Goal: Task Accomplishment & Management: Use online tool/utility

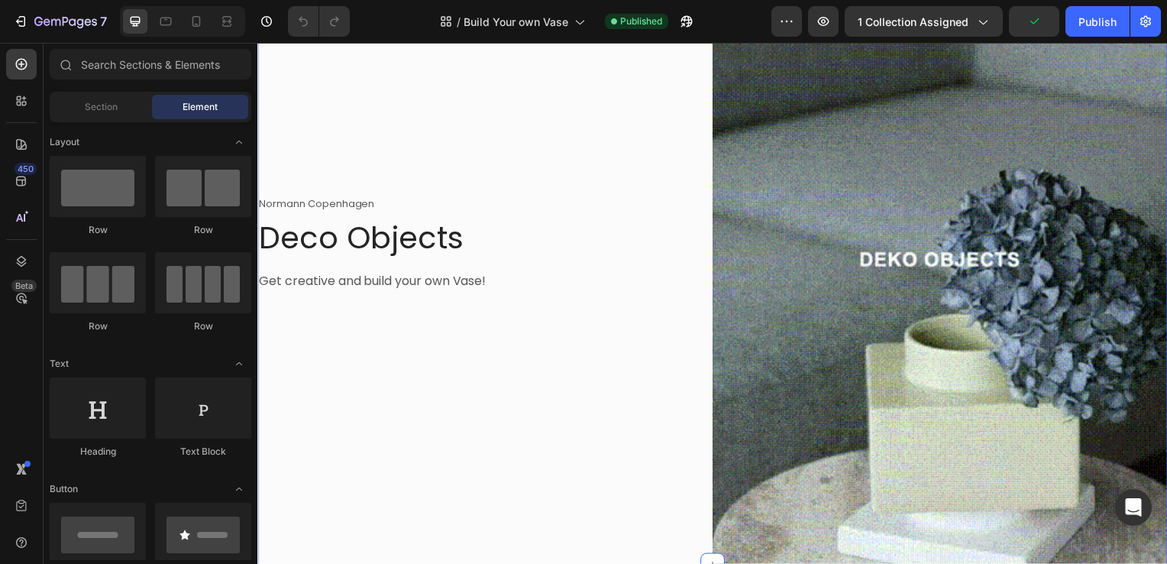
scroll to position [108, 0]
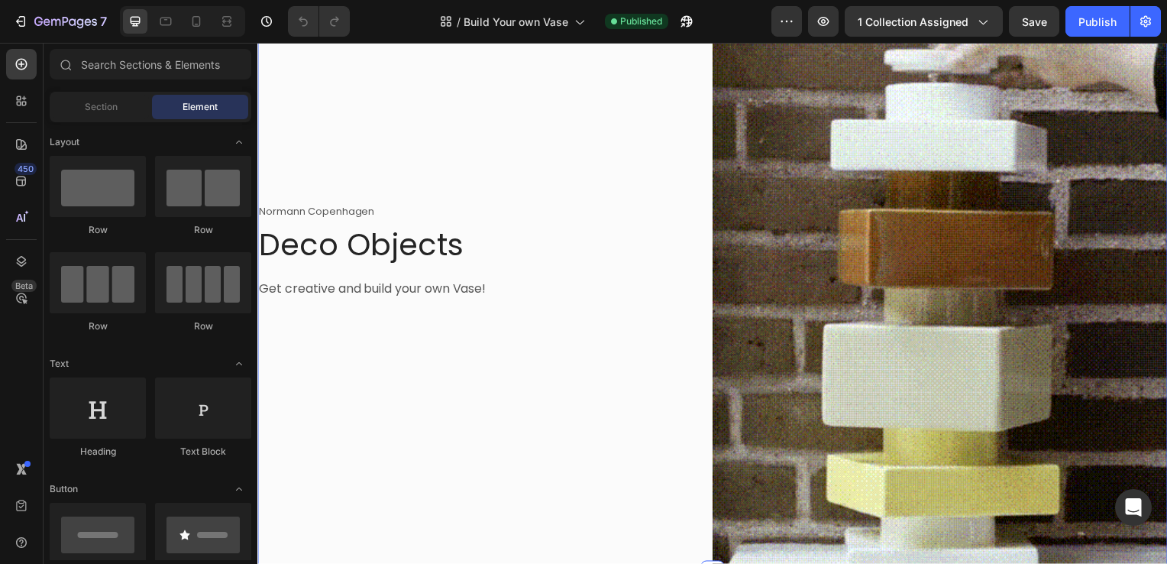
click at [556, 465] on div "Normann Copenhagen Text block Deco Objects Heading Get creative and build your …" at bounding box center [486, 271] width 458 height 611
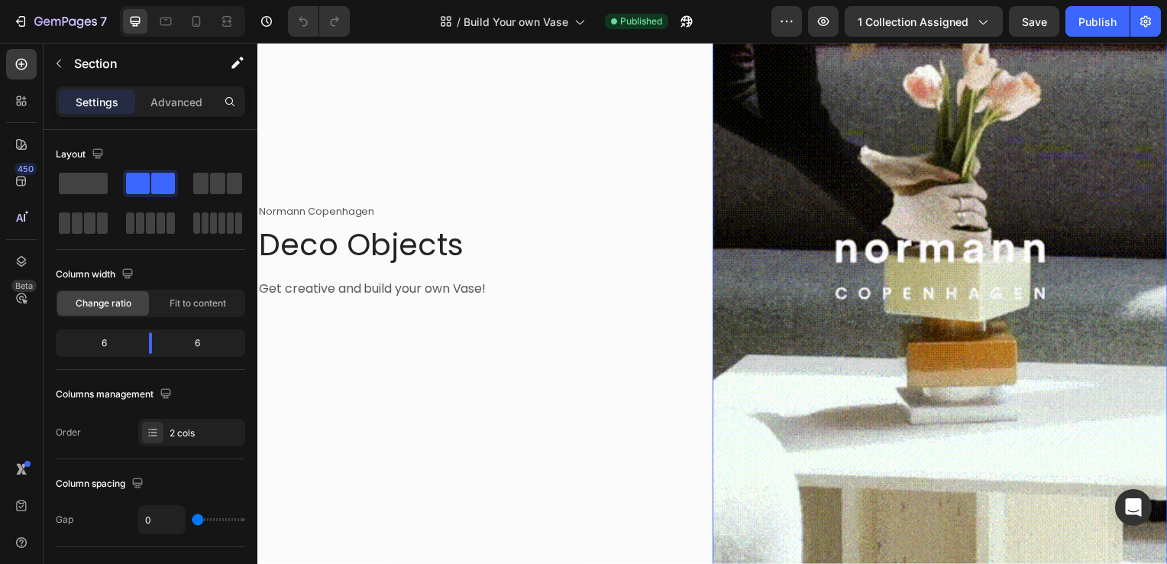
click at [804, 399] on img at bounding box center [945, 271] width 458 height 611
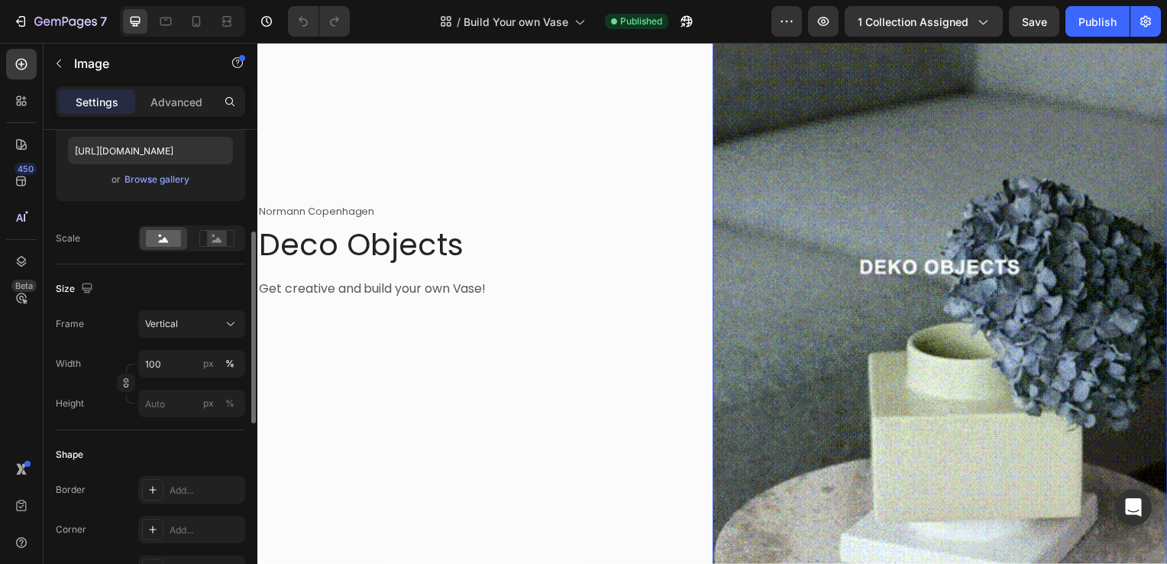
scroll to position [262, 0]
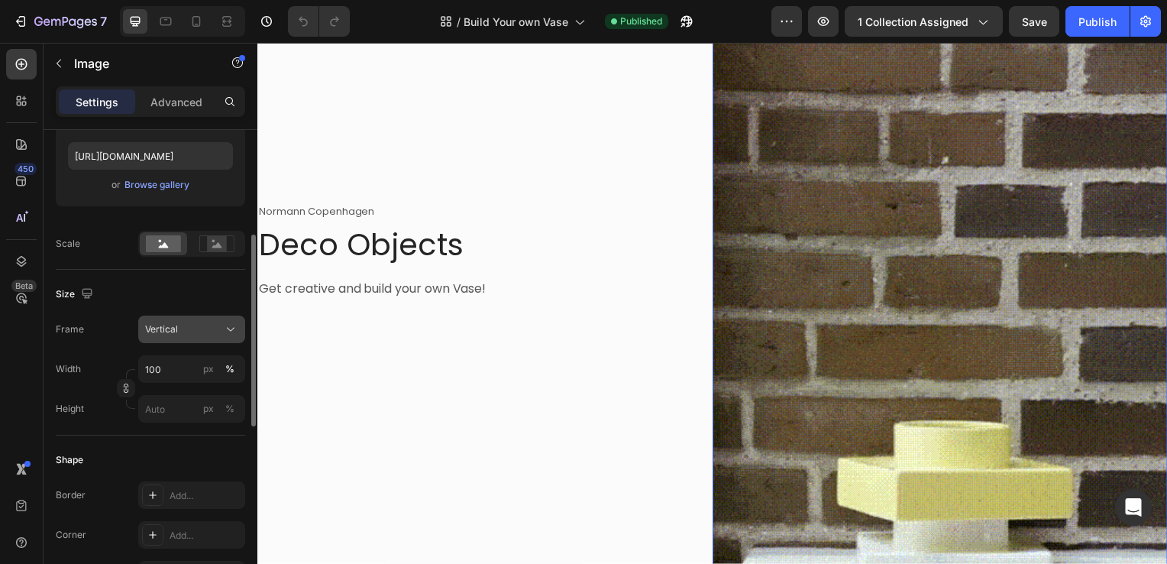
click at [234, 332] on icon at bounding box center [230, 329] width 15 height 15
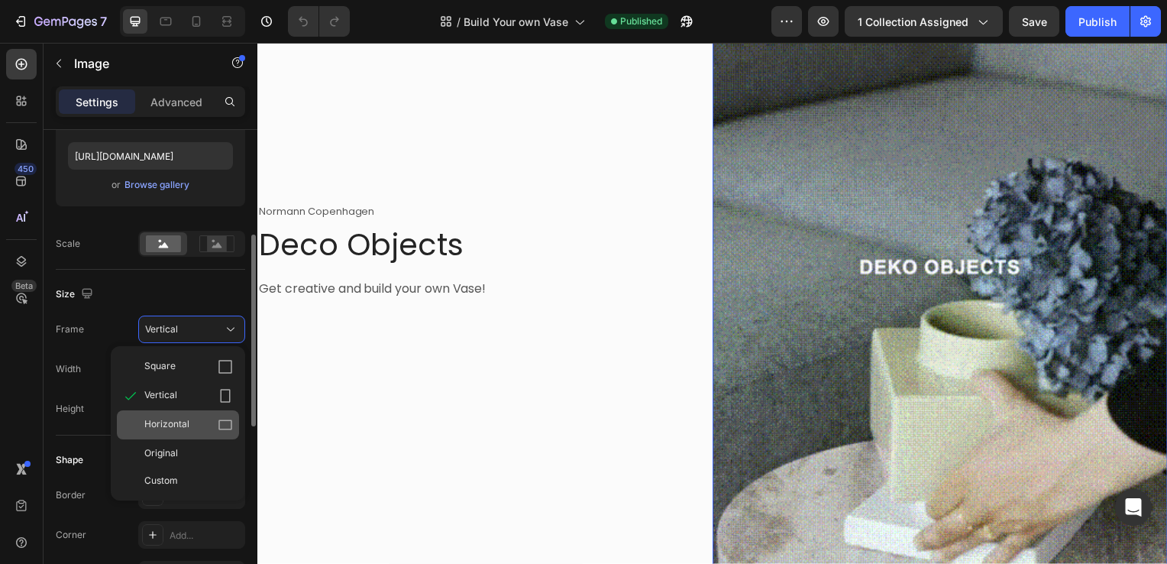
click at [223, 423] on icon at bounding box center [225, 424] width 15 height 15
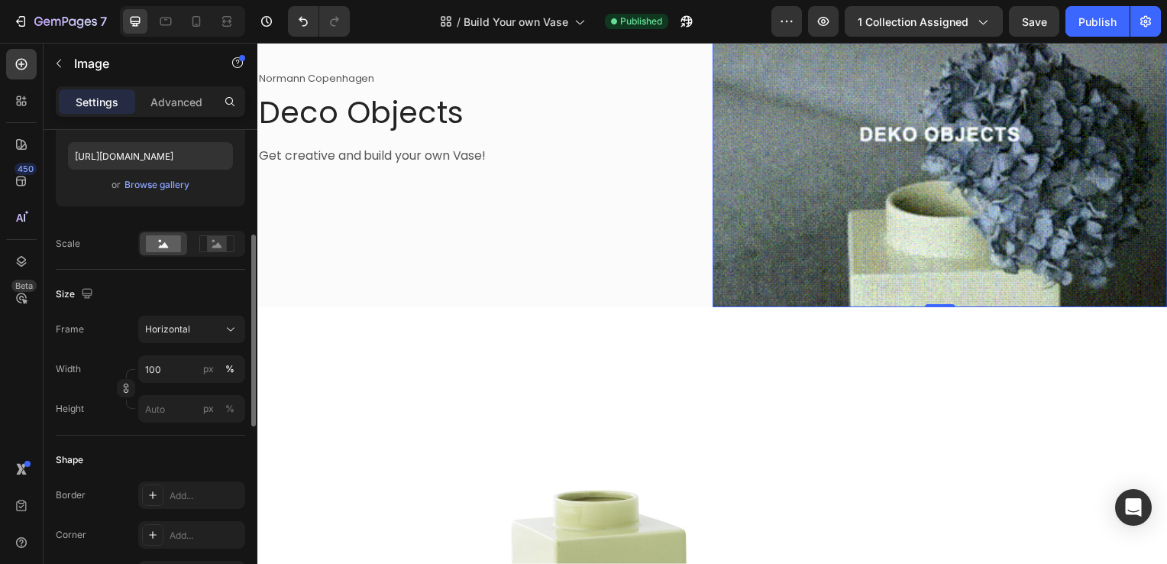
scroll to position [0, 0]
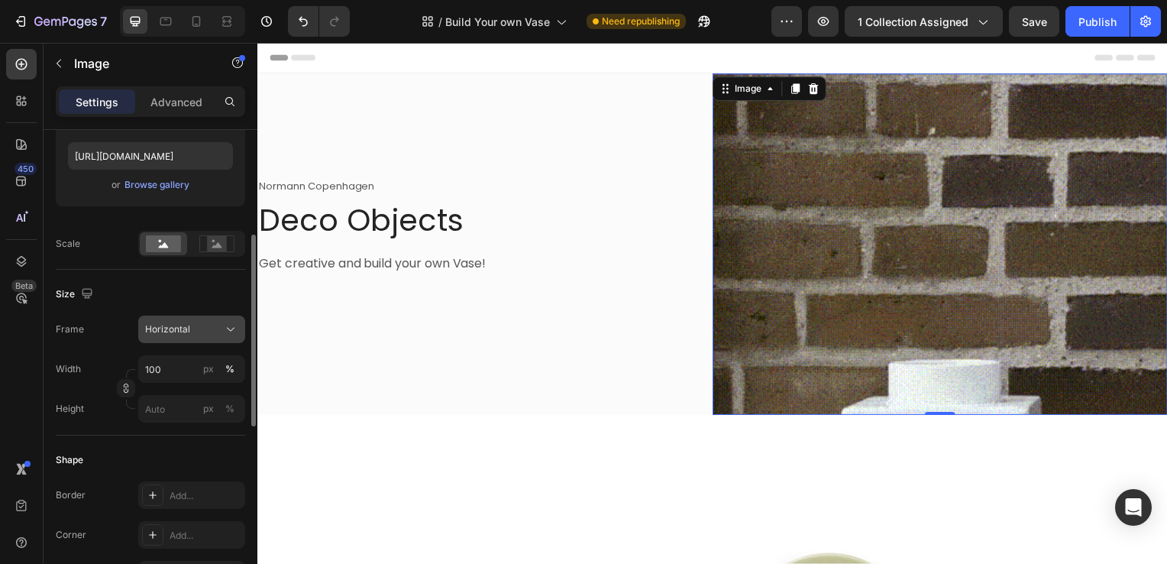
click at [239, 328] on button "Horizontal" at bounding box center [191, 330] width 107 height 28
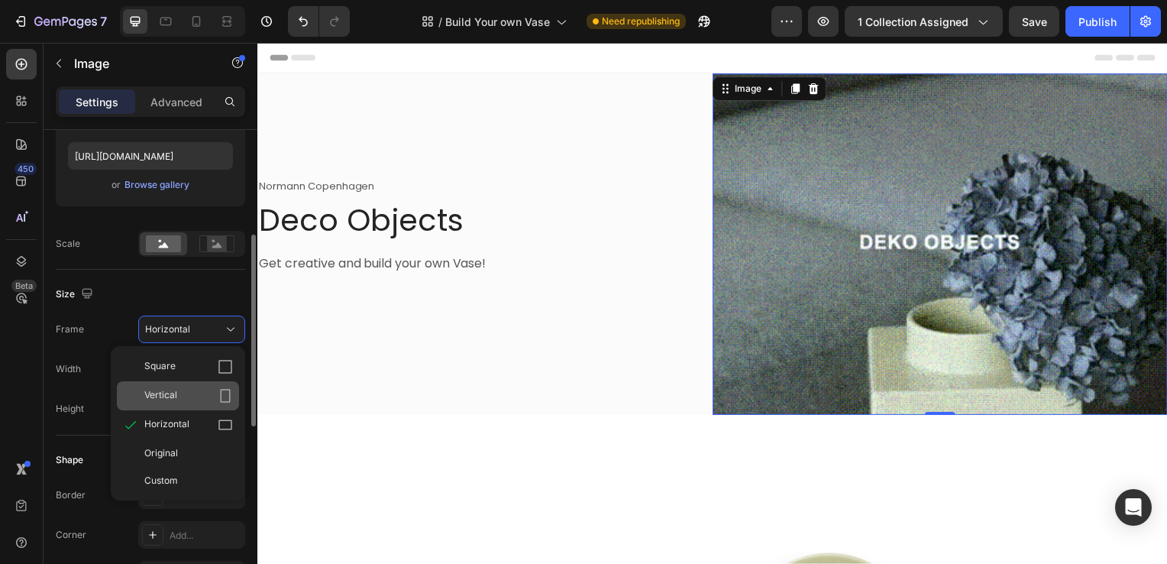
click at [226, 384] on div "Vertical" at bounding box center [178, 395] width 122 height 29
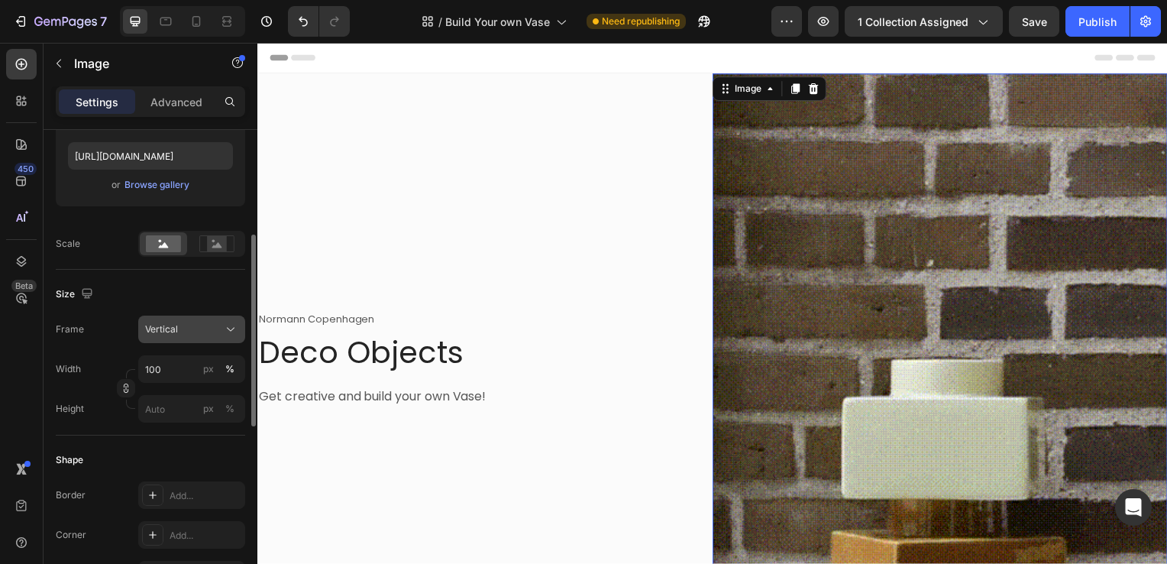
click at [220, 332] on div "Vertical" at bounding box center [182, 329] width 75 height 14
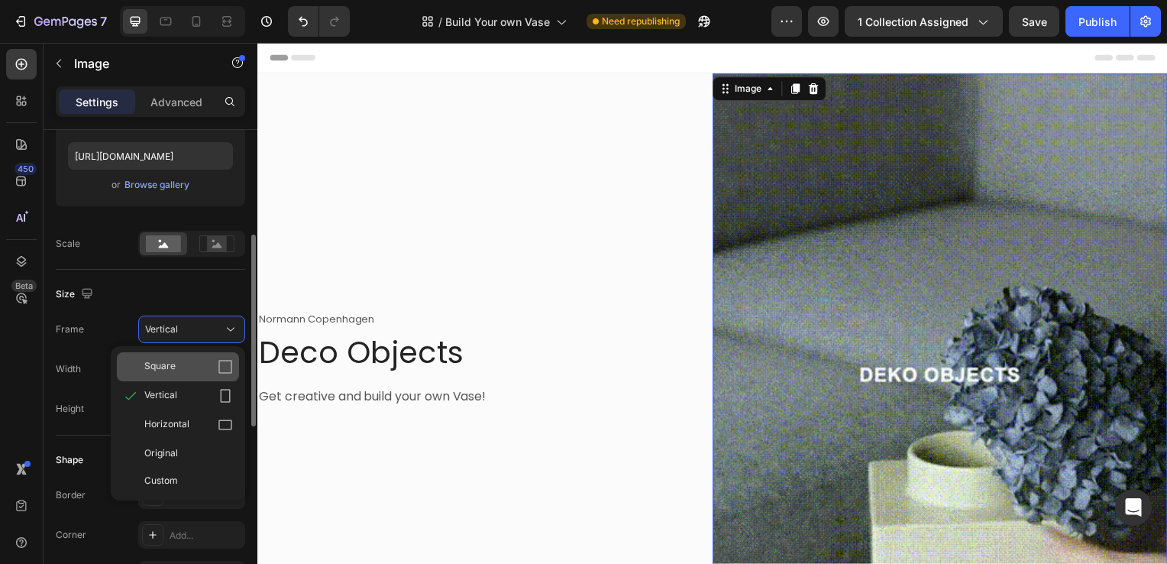
click at [193, 372] on div "Square" at bounding box center [188, 366] width 89 height 15
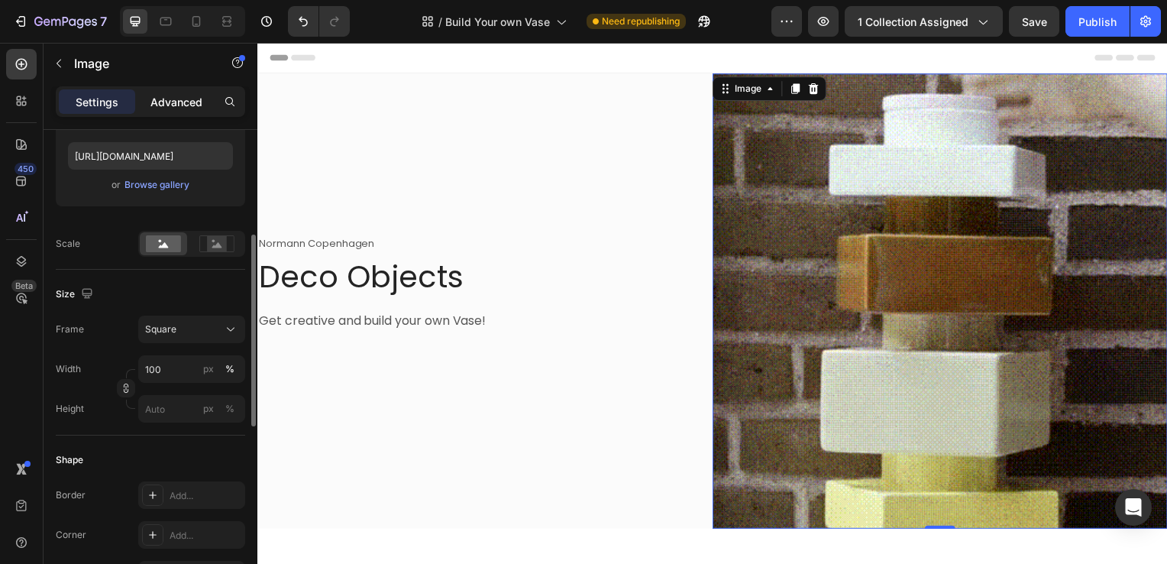
click at [172, 102] on p "Advanced" at bounding box center [177, 102] width 52 height 16
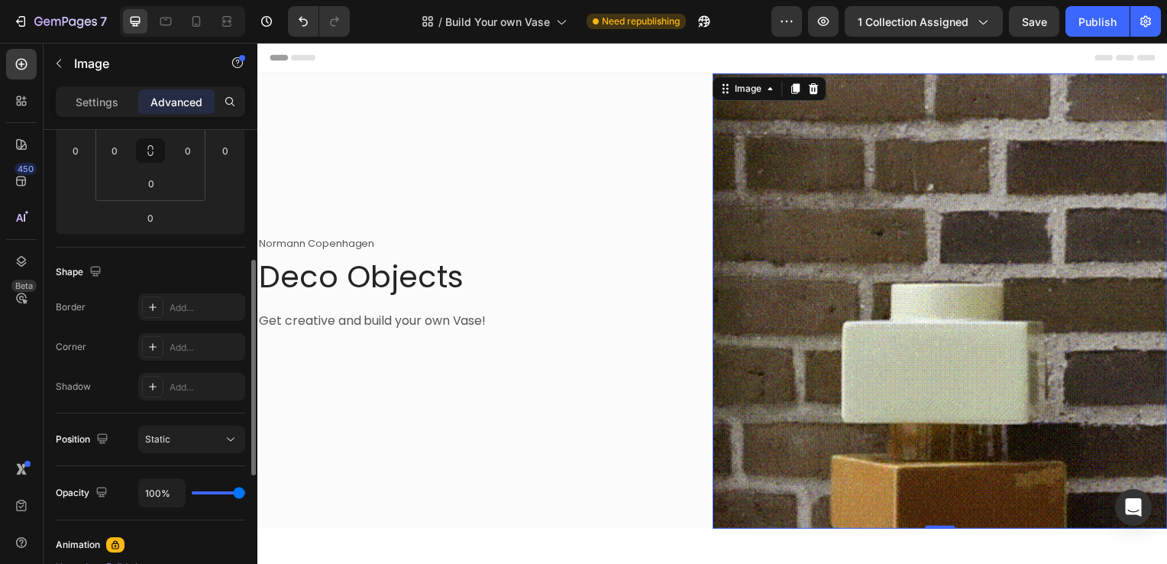
scroll to position [274, 0]
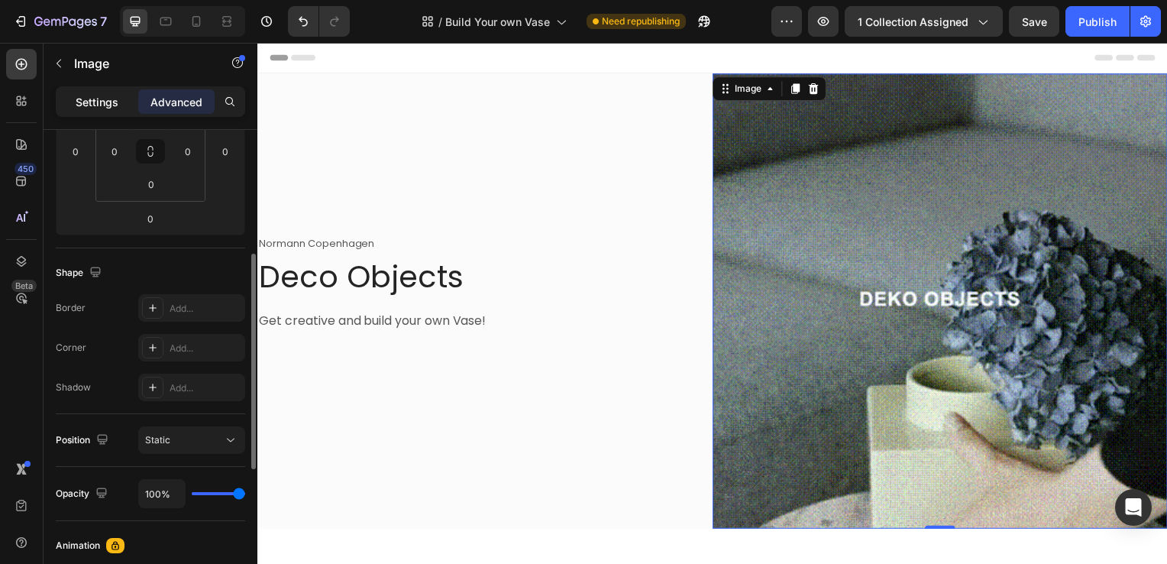
click at [108, 108] on p "Settings" at bounding box center [97, 102] width 43 height 16
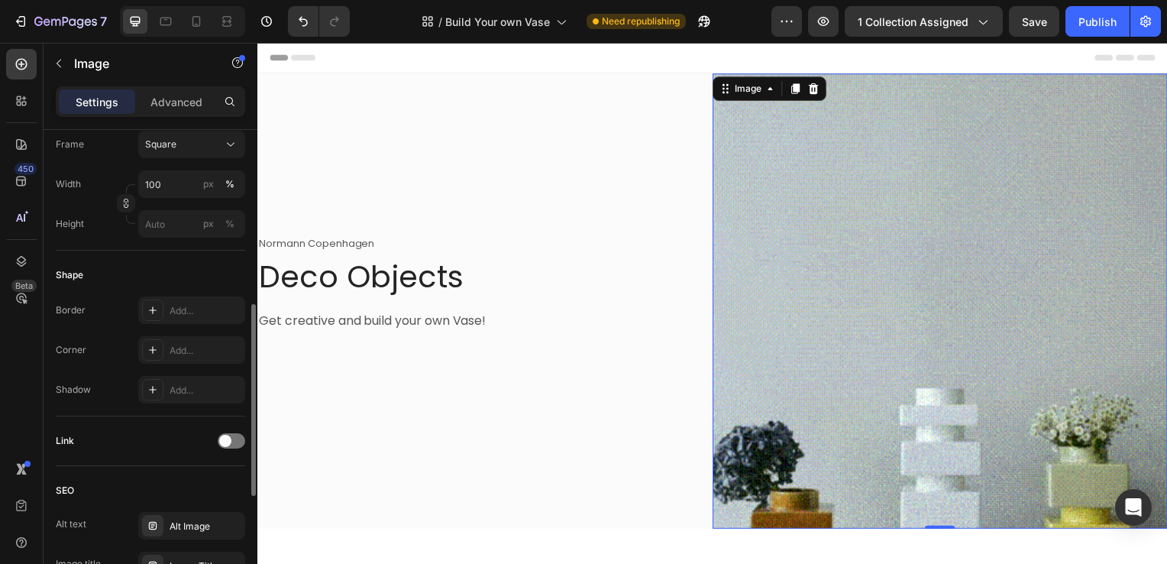
scroll to position [443, 0]
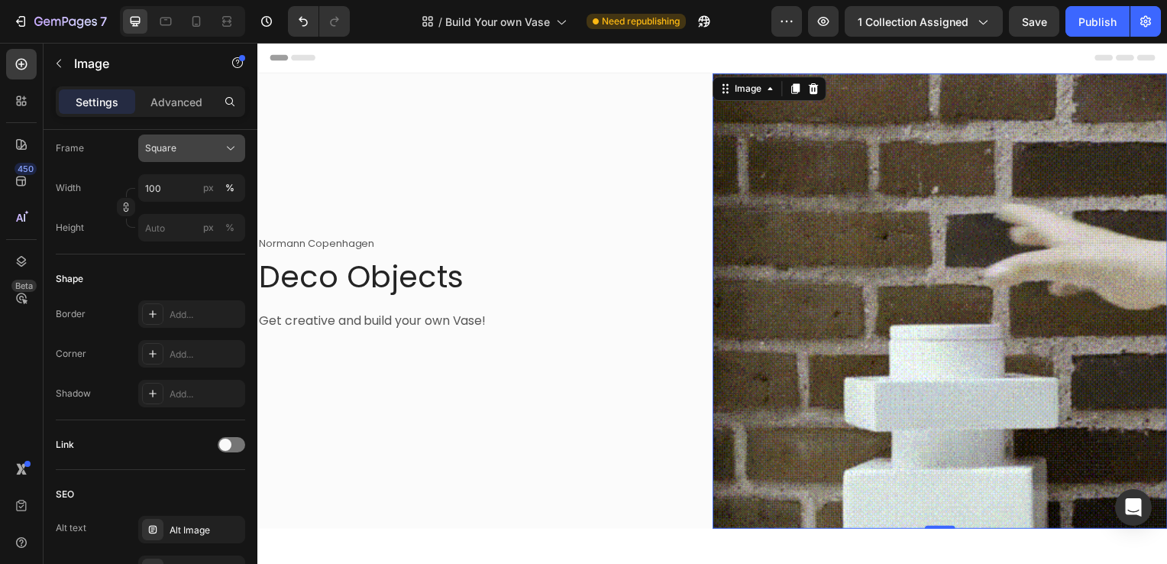
click at [202, 150] on div "Square" at bounding box center [182, 148] width 75 height 14
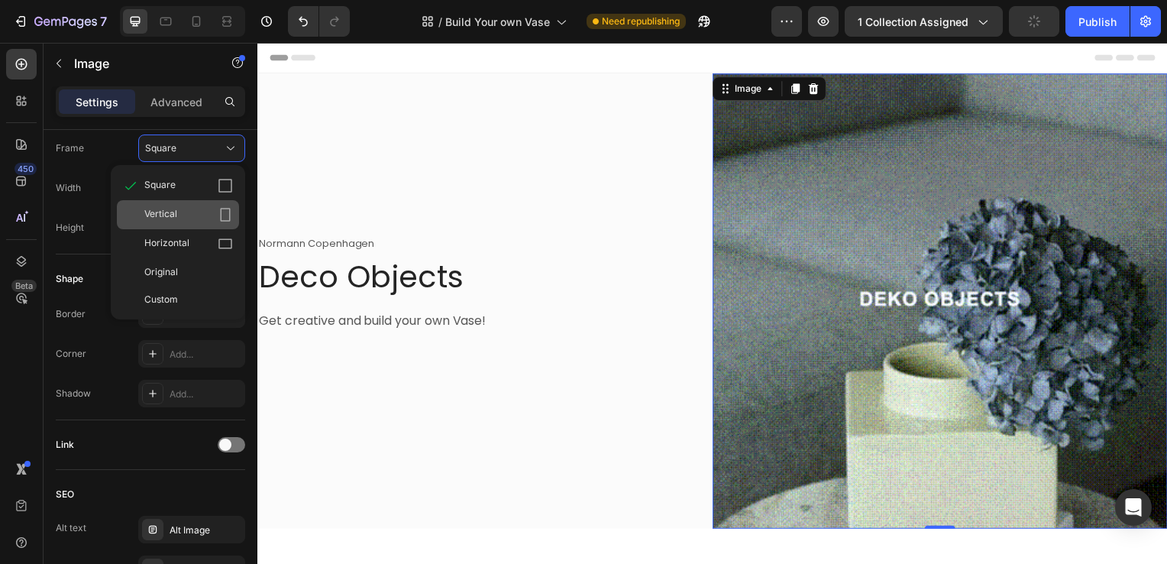
click at [195, 210] on div "Vertical" at bounding box center [188, 214] width 89 height 15
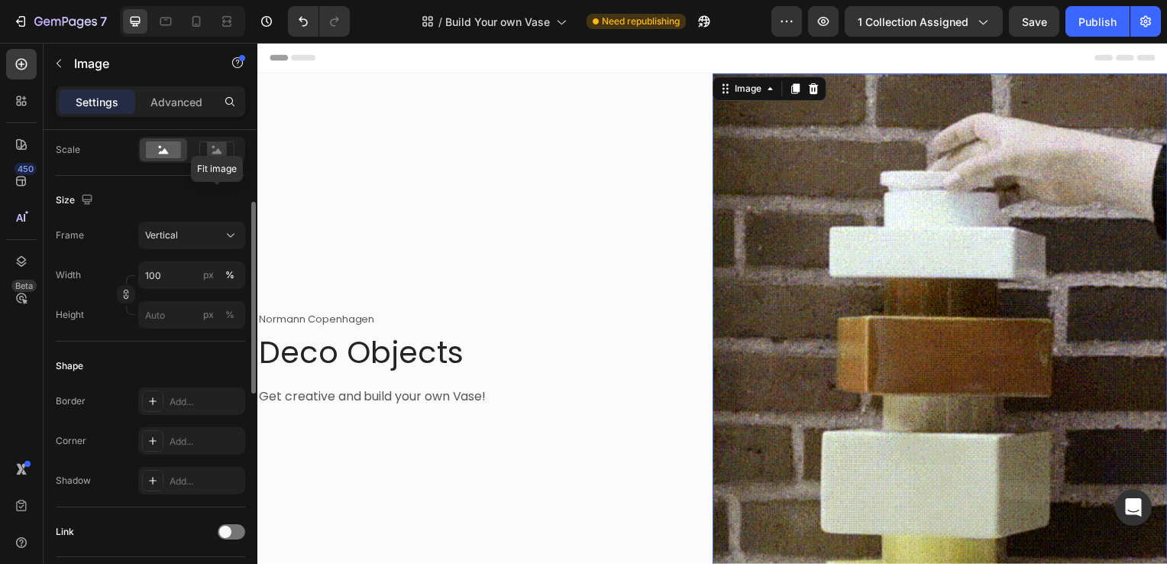
scroll to position [294, 0]
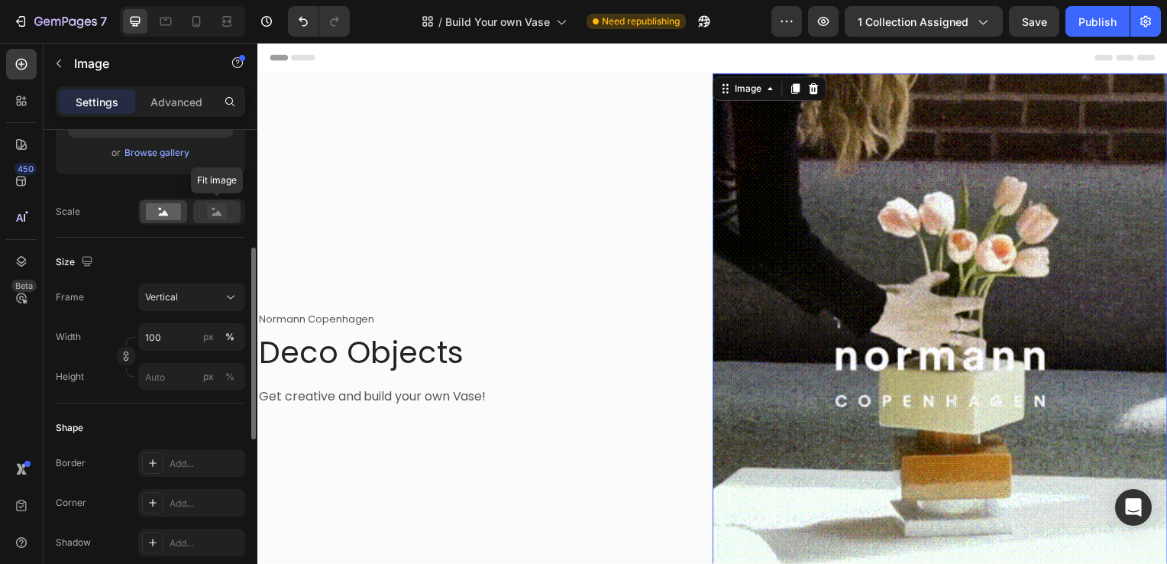
click at [235, 210] on div at bounding box center [216, 211] width 47 height 23
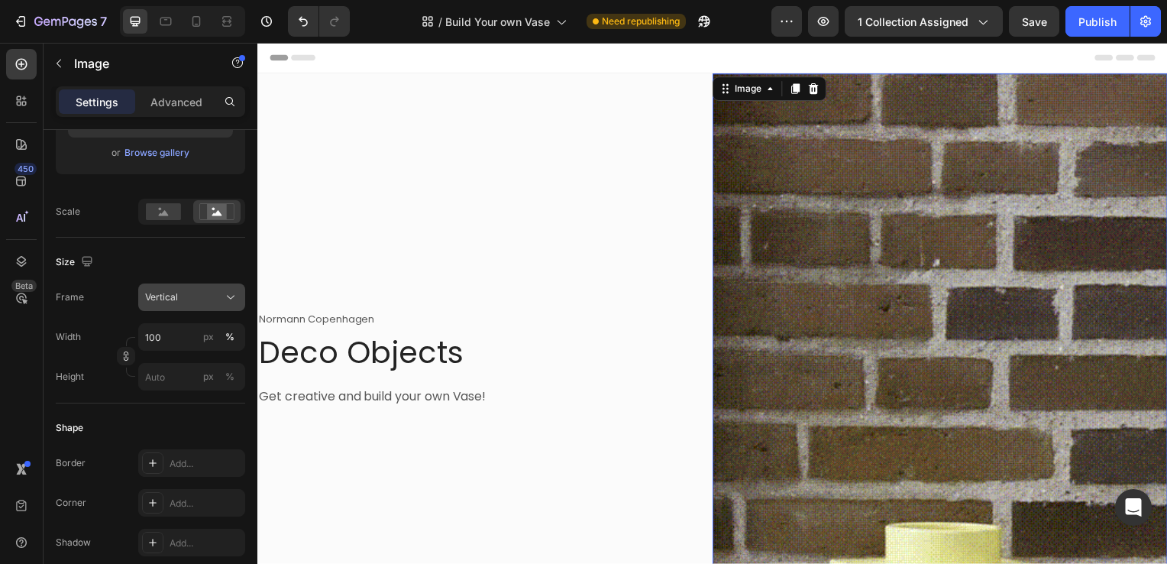
click at [219, 290] on div "Vertical" at bounding box center [182, 297] width 75 height 14
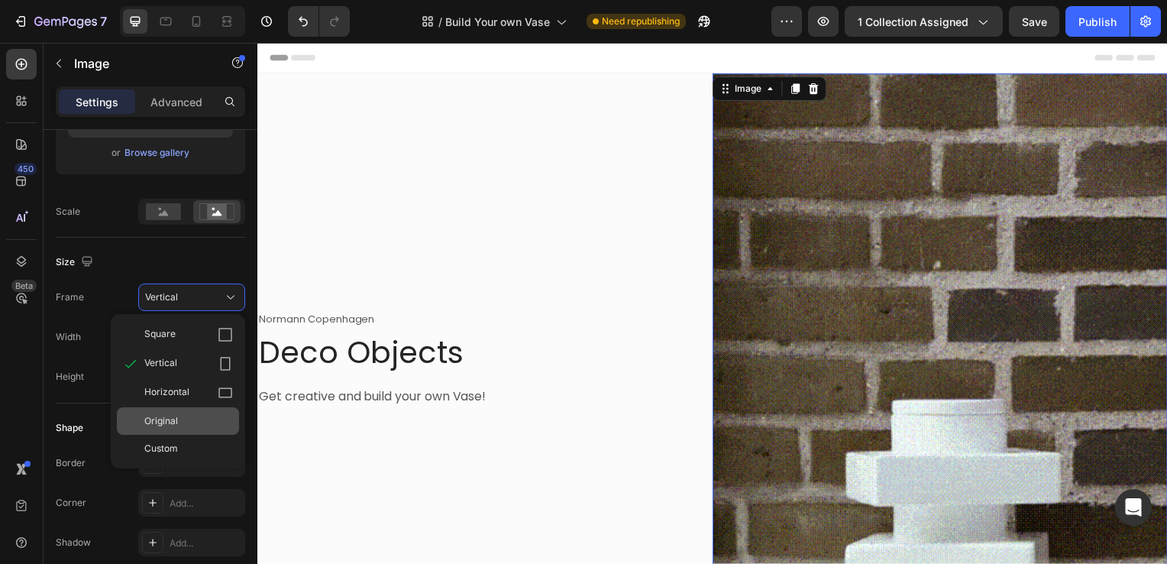
click at [195, 414] on div "Original" at bounding box center [188, 421] width 89 height 14
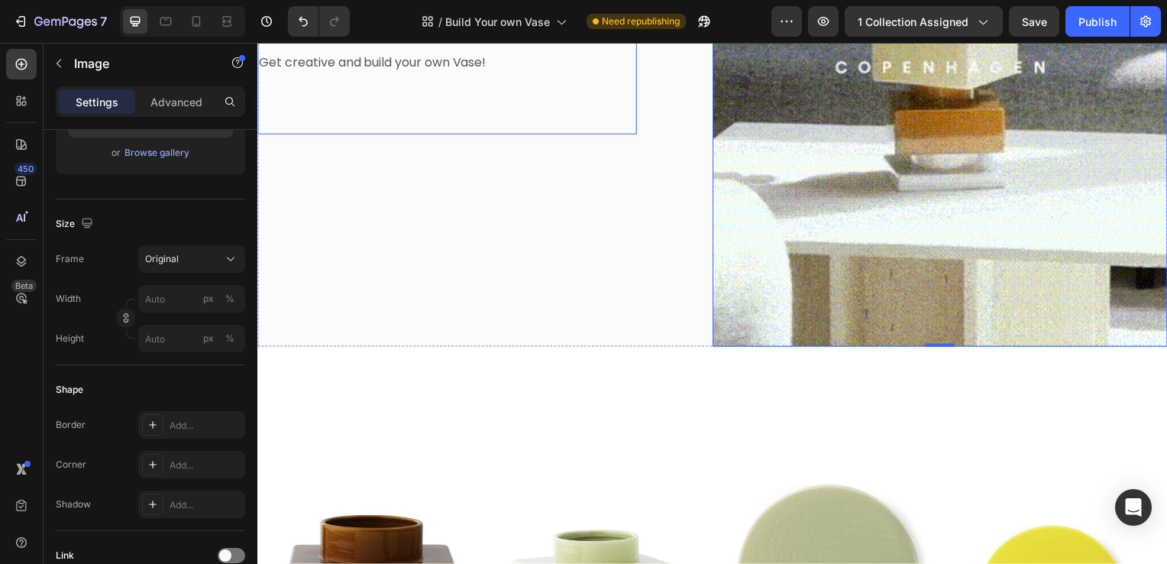
scroll to position [257, 0]
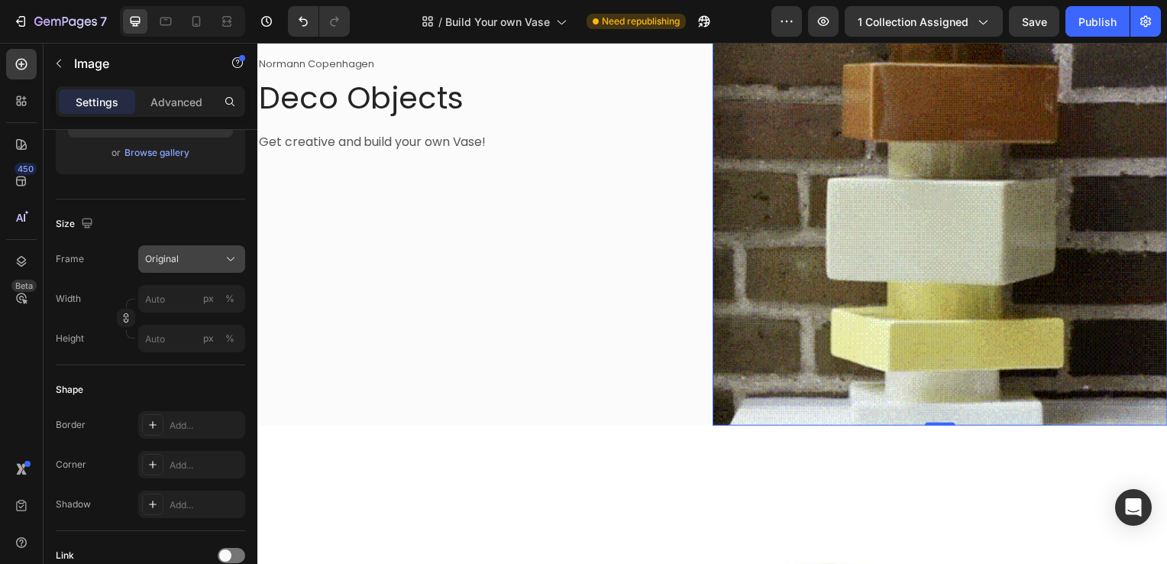
click at [220, 255] on div "Original" at bounding box center [191, 258] width 93 height 15
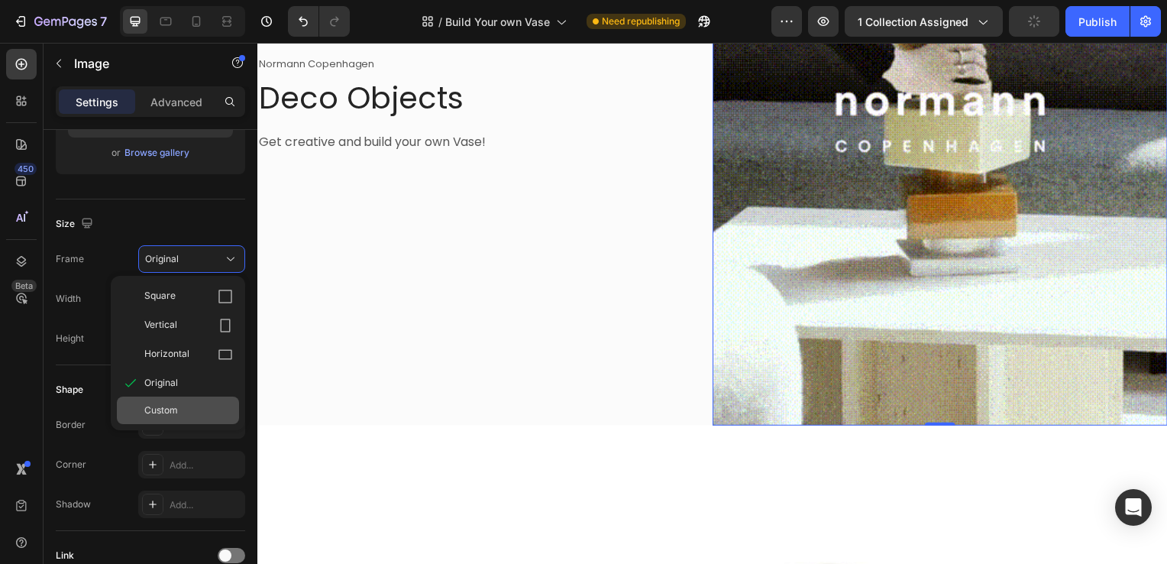
click at [204, 410] on div "Custom" at bounding box center [188, 410] width 89 height 14
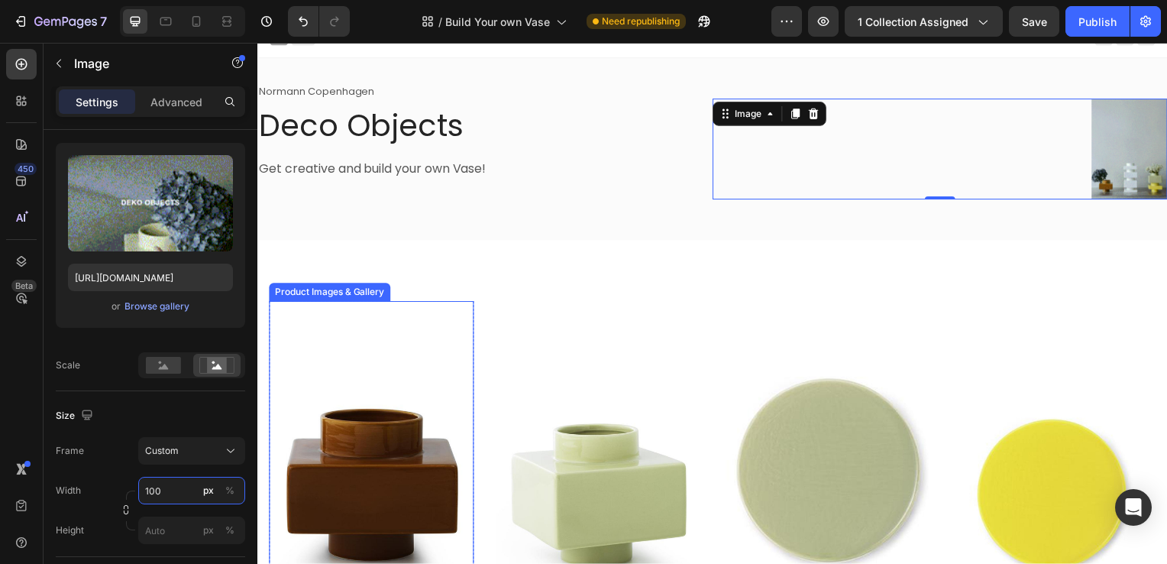
scroll to position [15, 0]
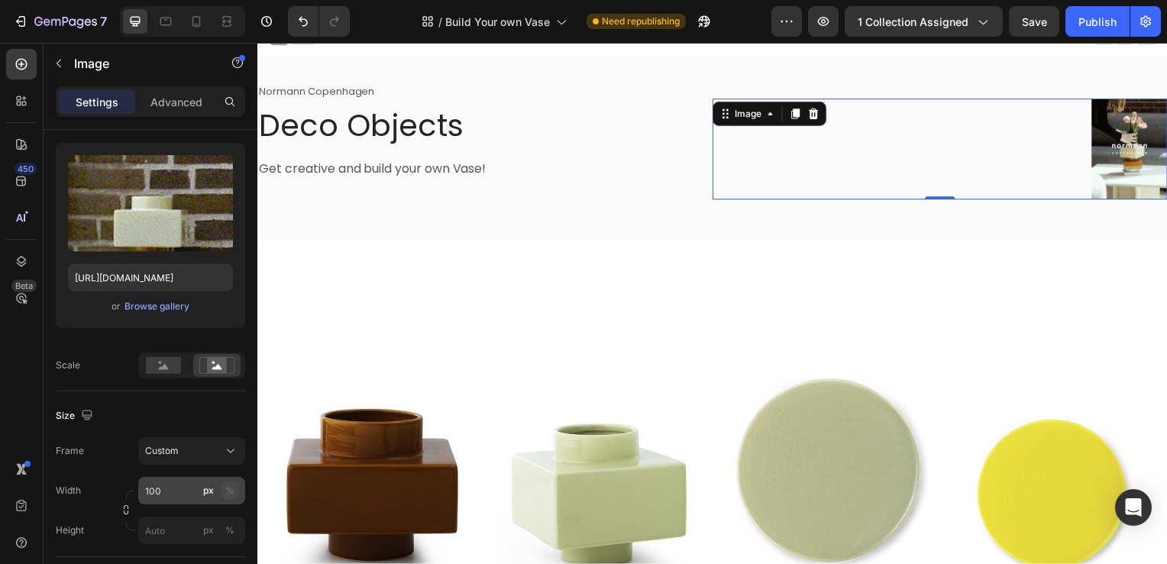
click at [229, 488] on div "%" at bounding box center [229, 491] width 9 height 14
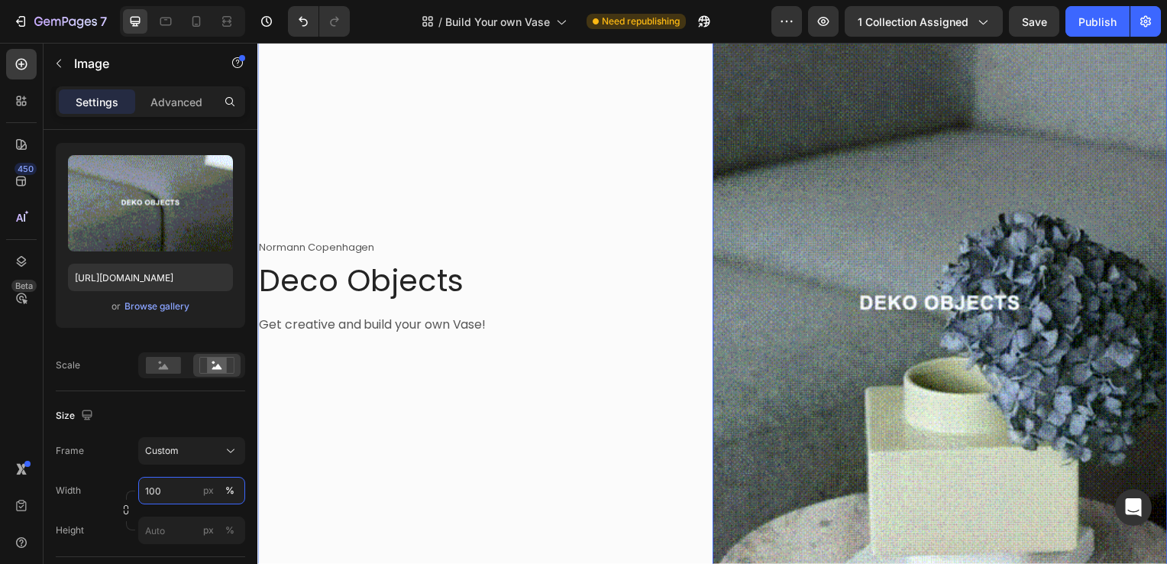
scroll to position [0, 0]
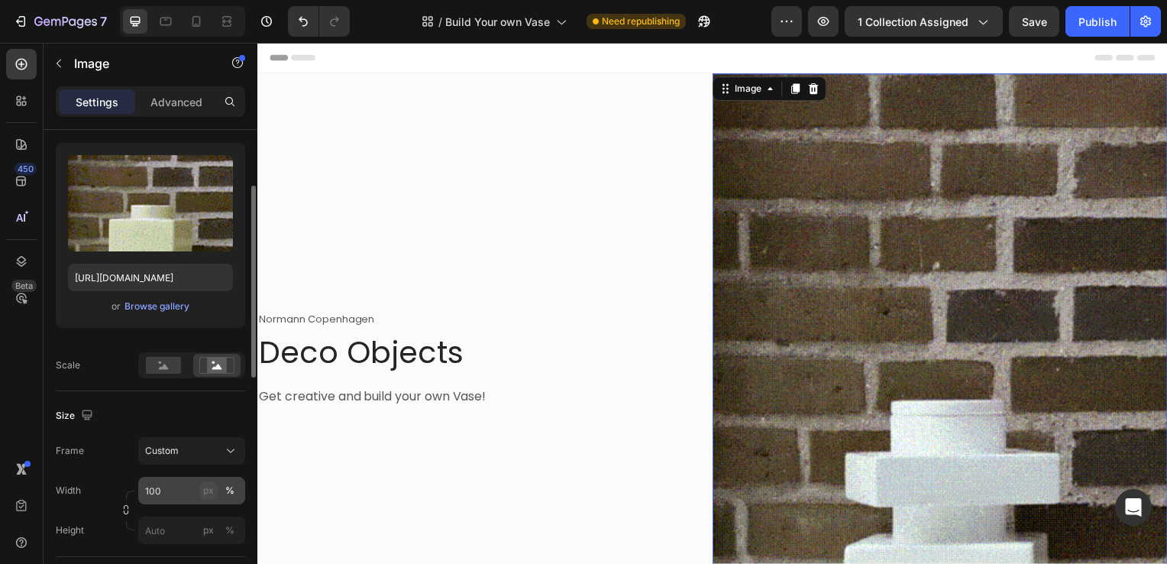
click at [205, 488] on div "px" at bounding box center [208, 491] width 11 height 14
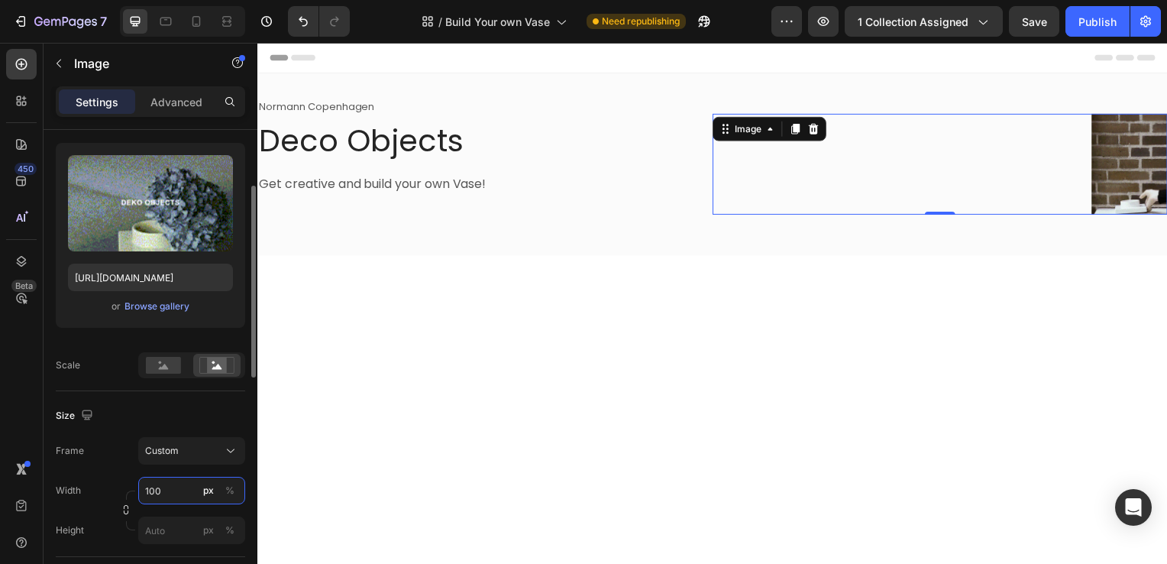
click at [179, 489] on input "100" at bounding box center [191, 491] width 107 height 28
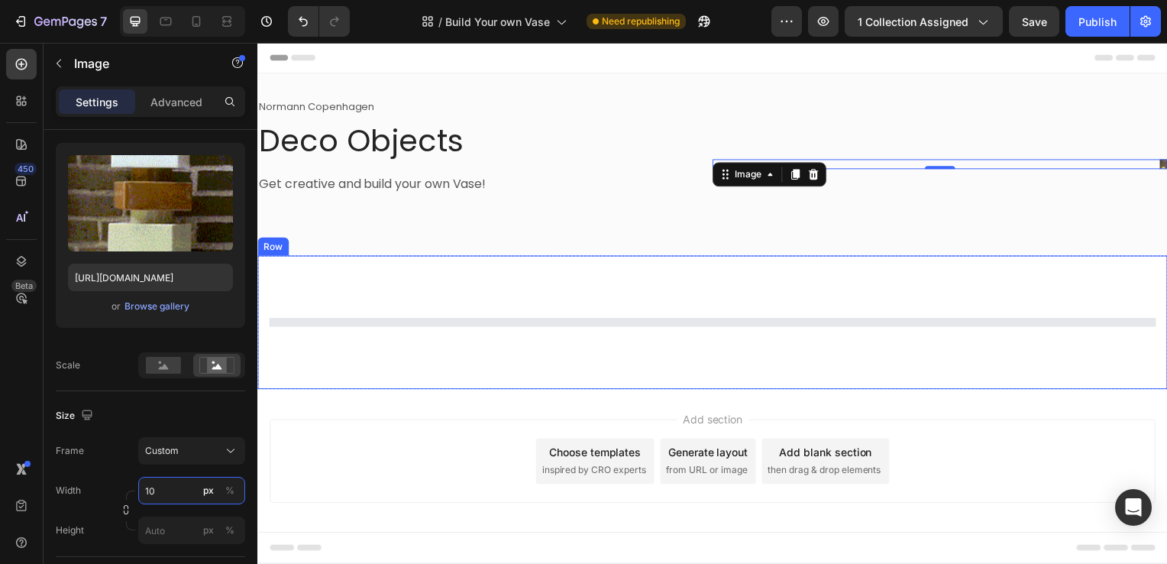
type input "1"
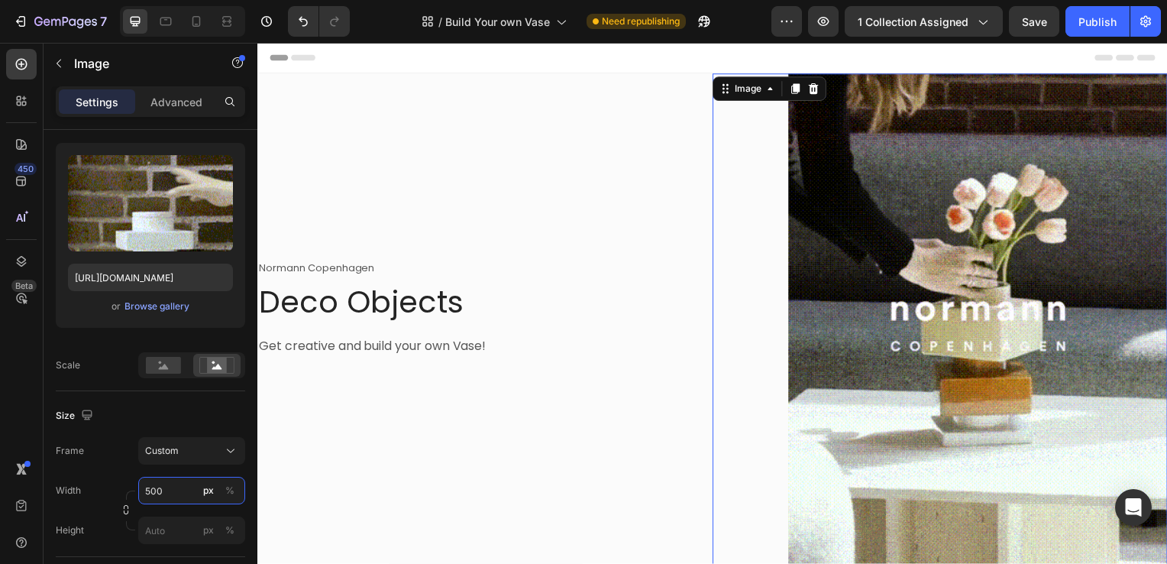
type input "500"
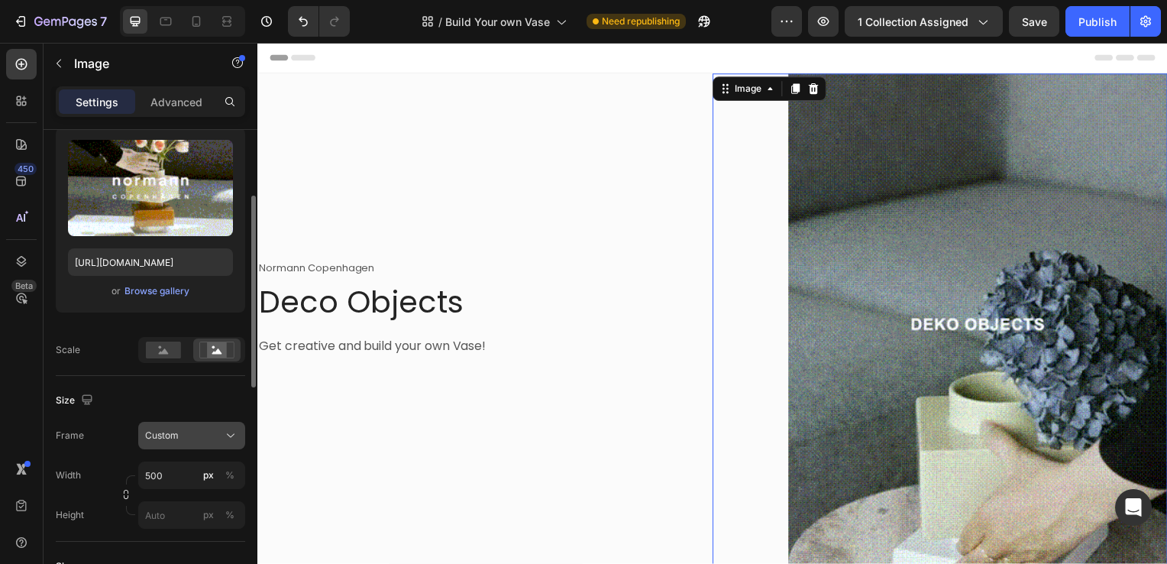
scroll to position [159, 0]
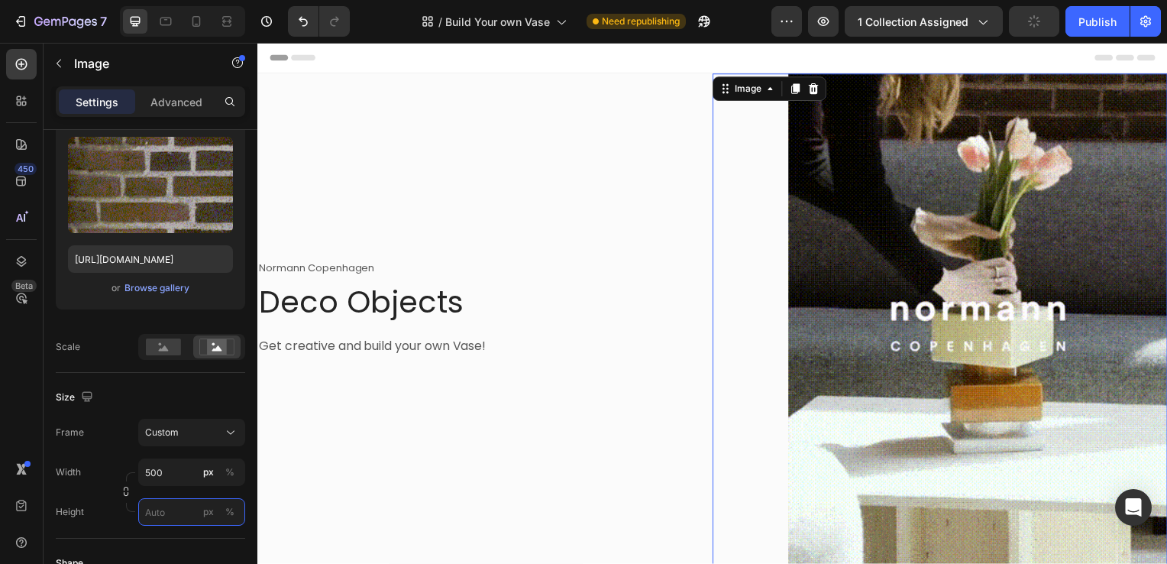
click at [158, 510] on input "px %" at bounding box center [191, 512] width 107 height 28
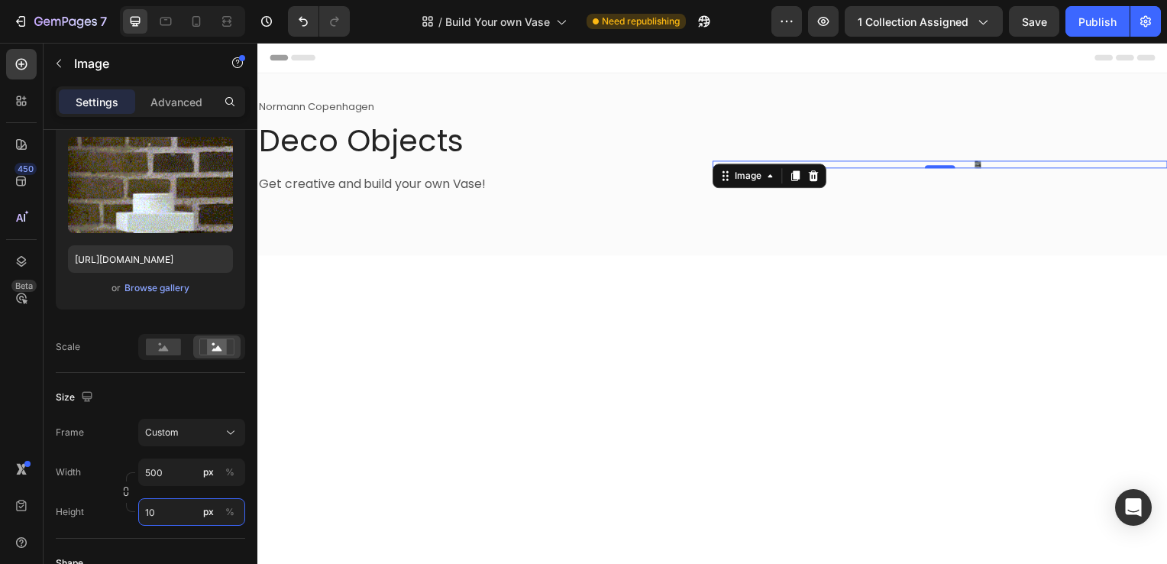
type input "1"
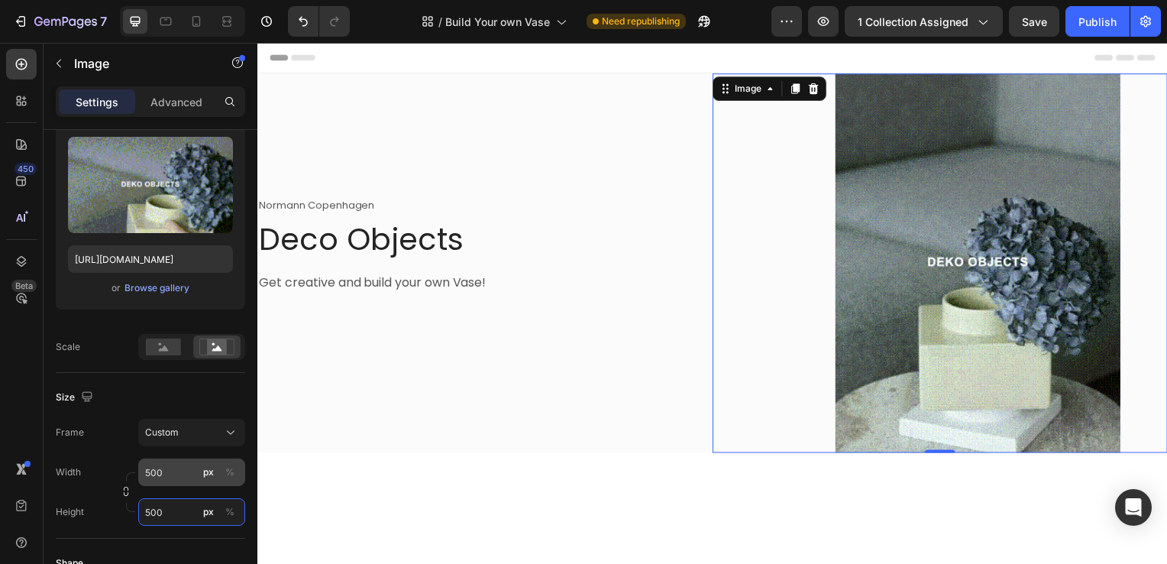
type input "500"
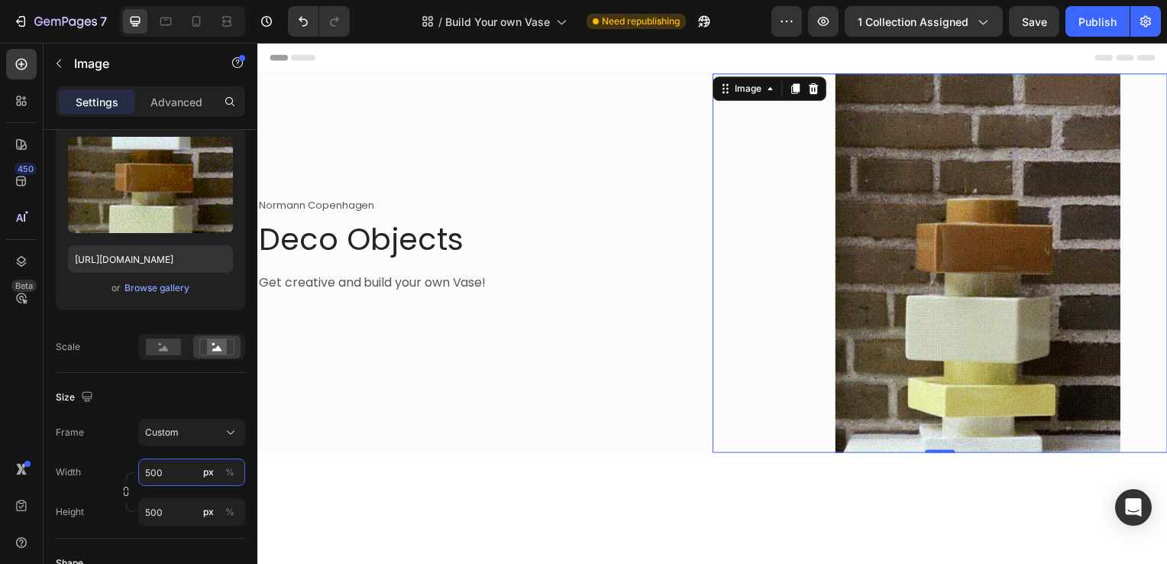
click at [162, 471] on input "500" at bounding box center [191, 472] width 107 height 28
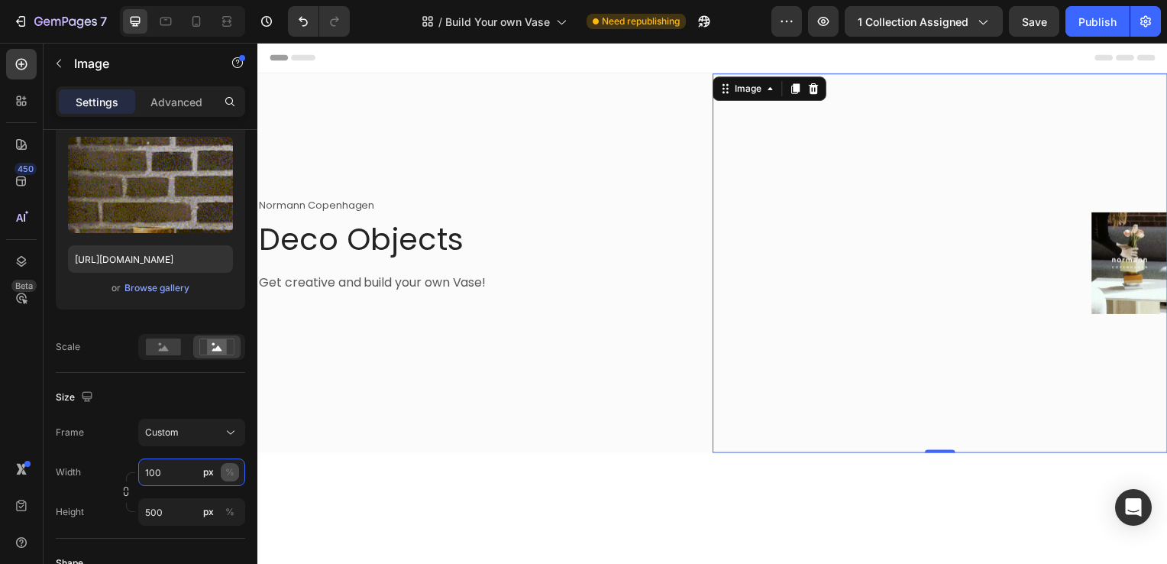
type input "100"
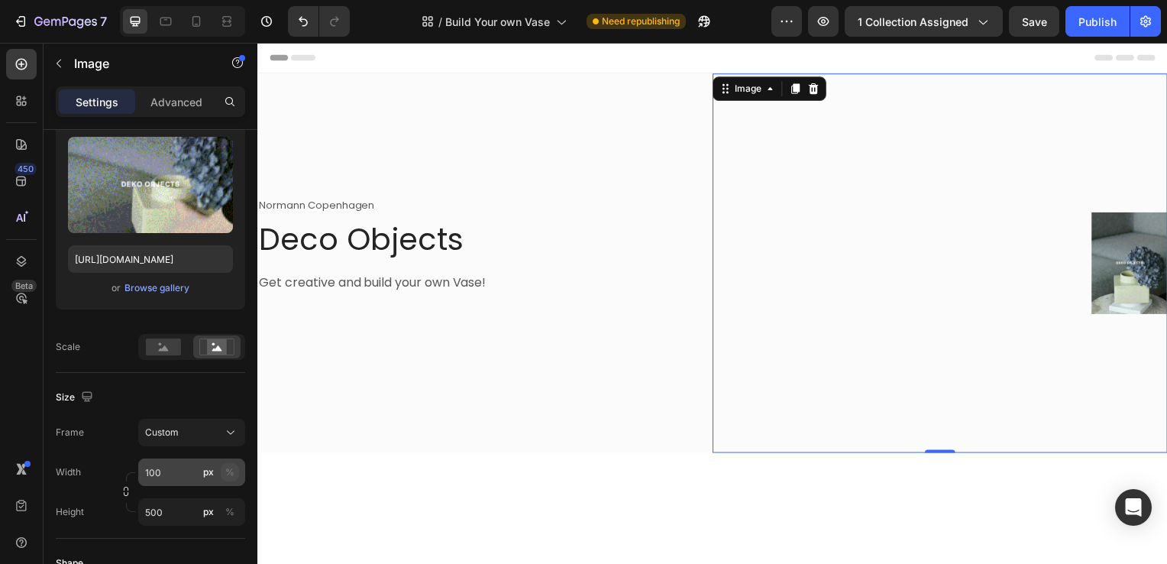
click at [232, 473] on div "%" at bounding box center [229, 472] width 9 height 14
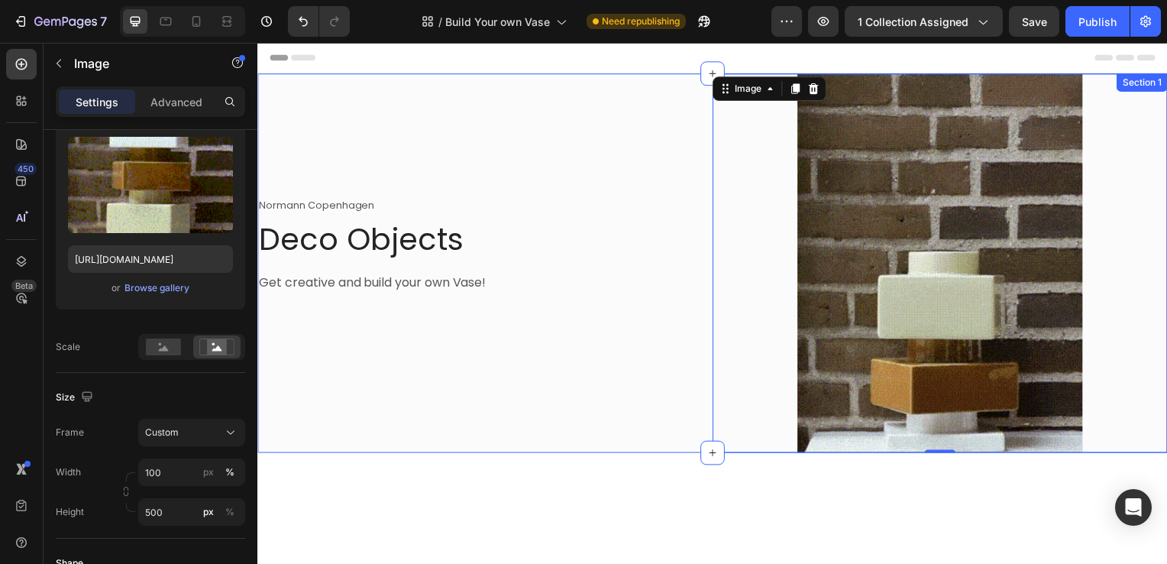
click at [536, 268] on div "Normann Copenhagen Text block Deco Objects Heading Get creative and build your …" at bounding box center [448, 265] width 382 height 134
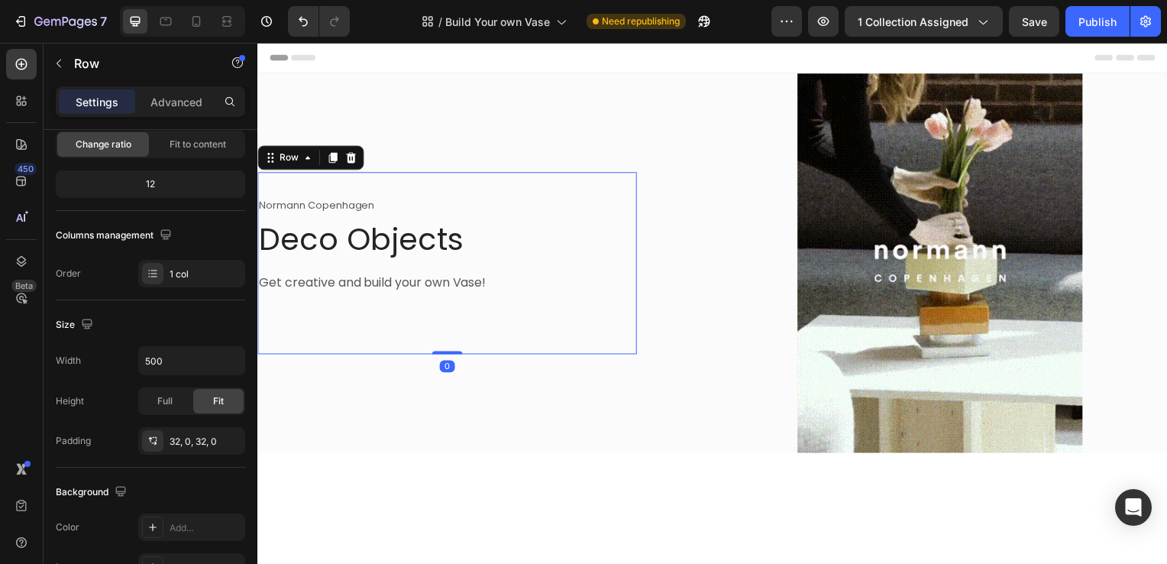
scroll to position [0, 0]
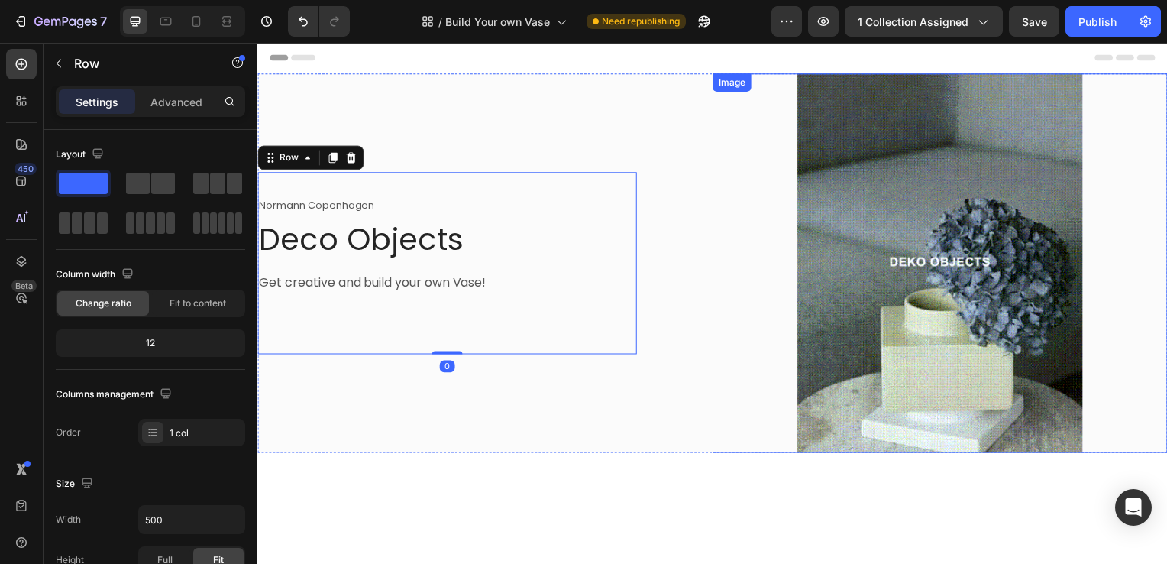
click at [754, 265] on img at bounding box center [945, 265] width 458 height 382
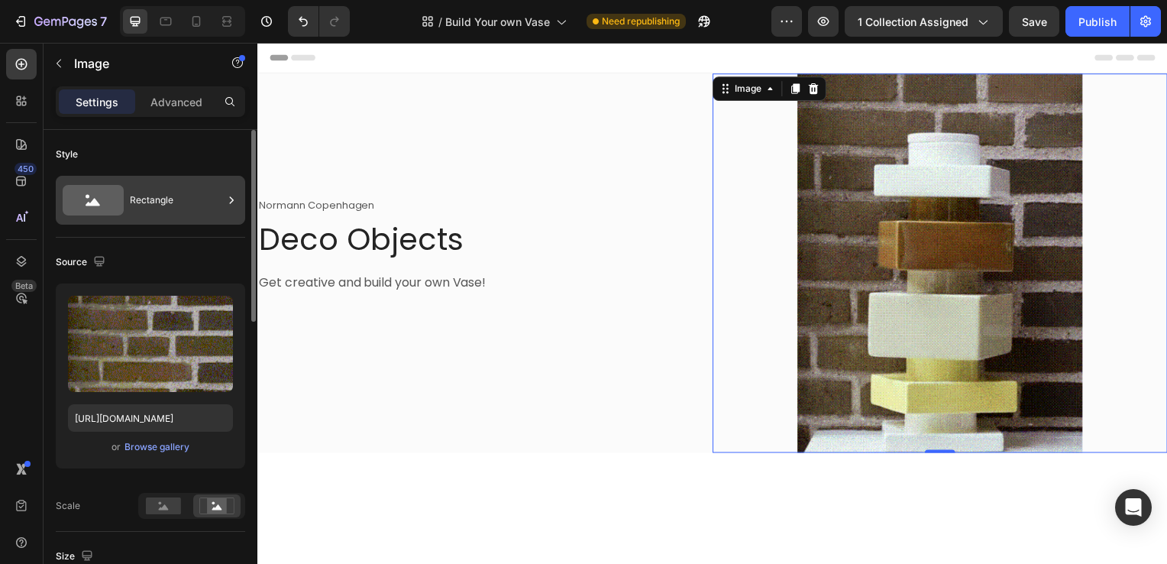
click at [153, 210] on div "Rectangle" at bounding box center [176, 200] width 93 height 35
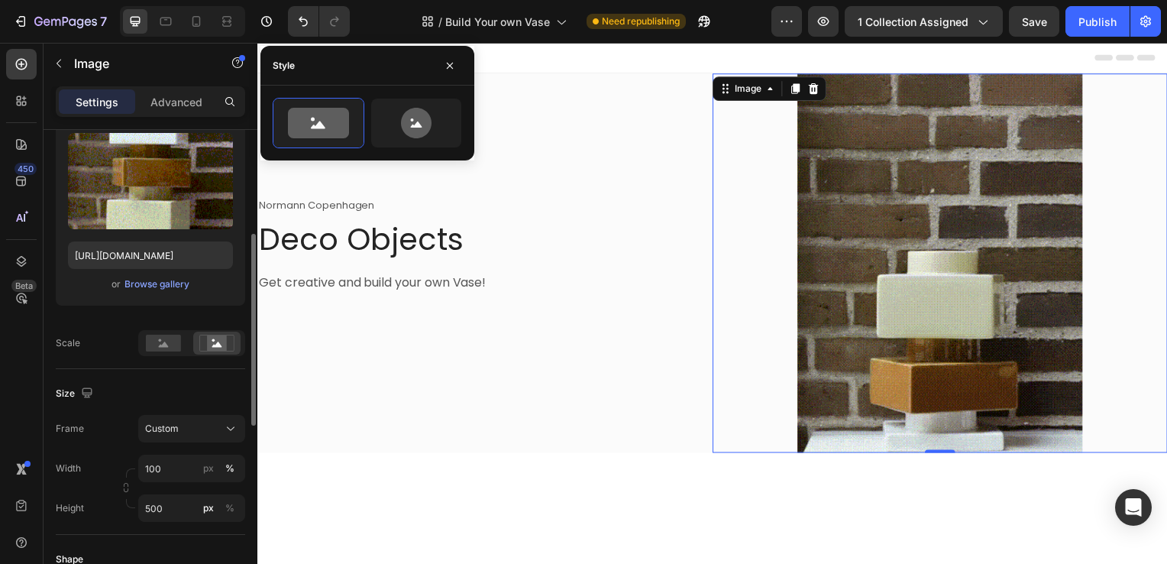
scroll to position [215, 0]
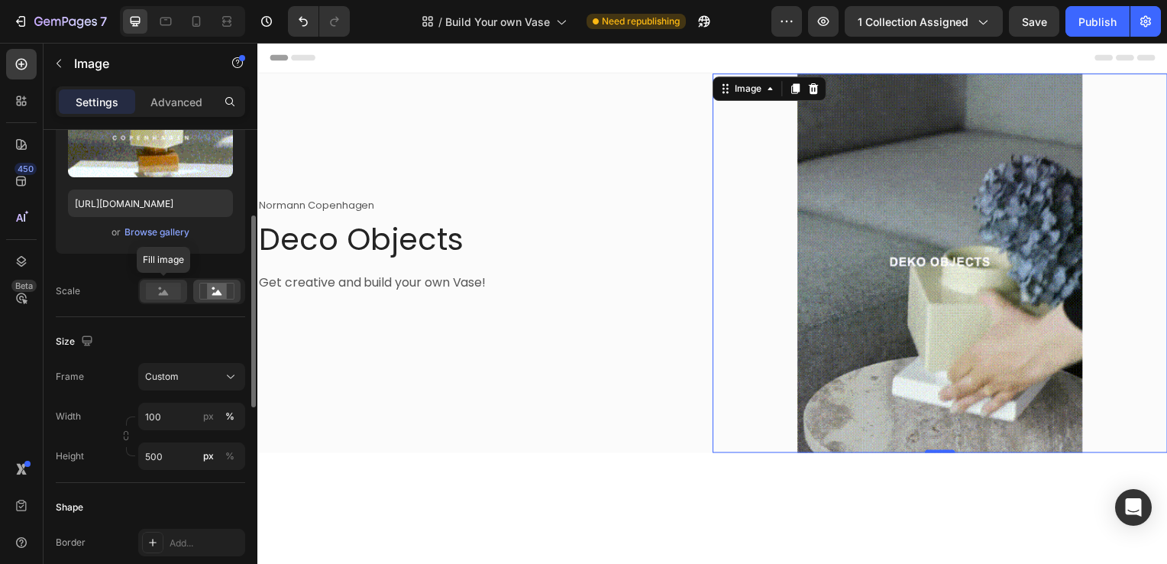
click at [173, 283] on rect at bounding box center [163, 291] width 35 height 17
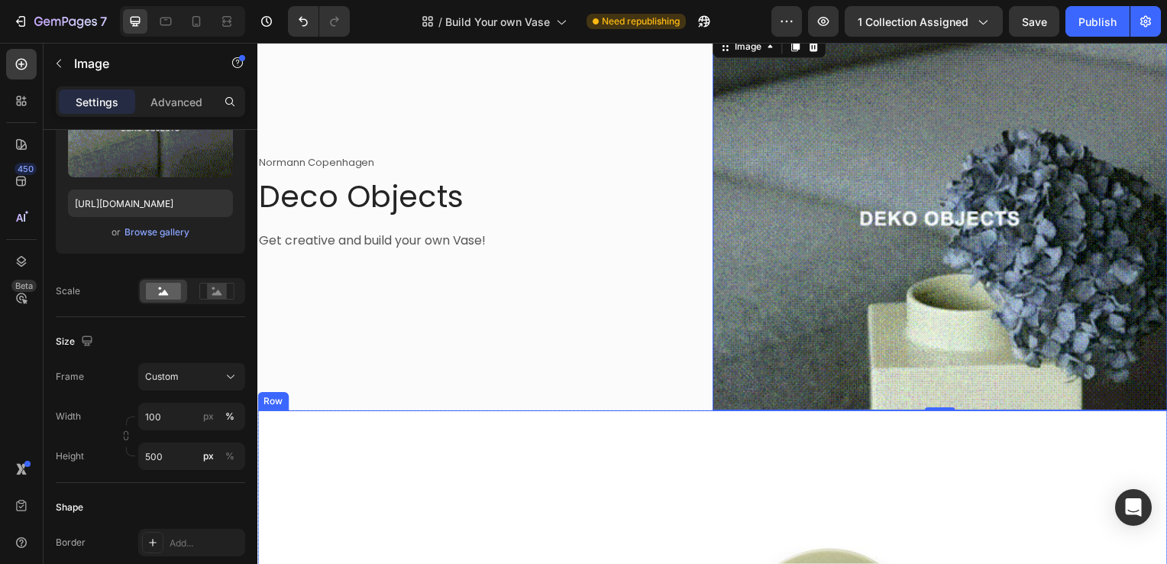
scroll to position [0, 0]
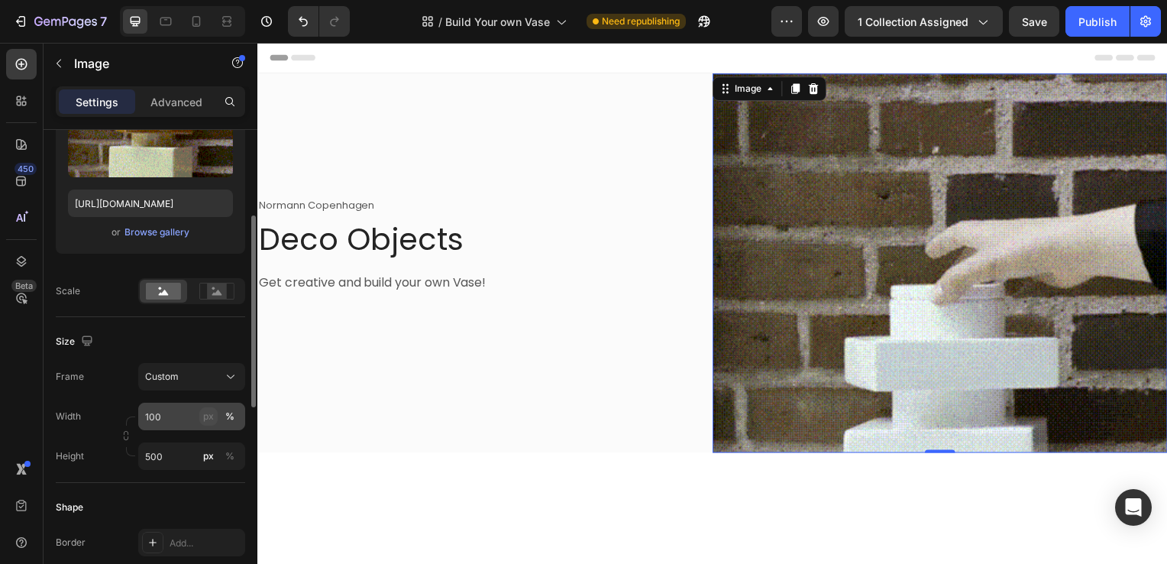
click at [210, 414] on div "px" at bounding box center [208, 417] width 11 height 14
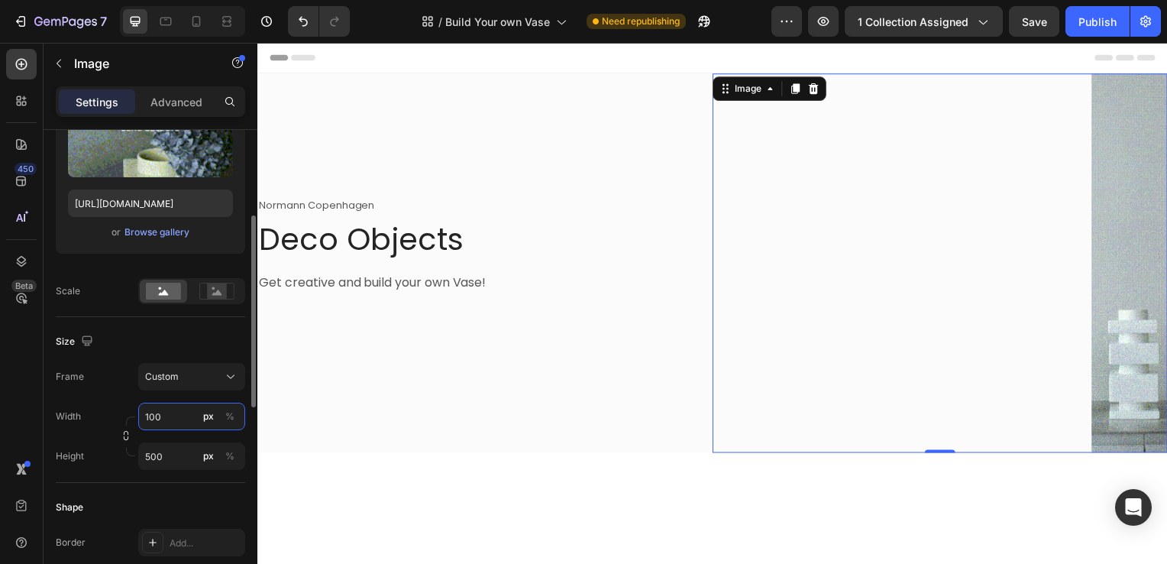
click at [186, 414] on input "100" at bounding box center [191, 417] width 107 height 28
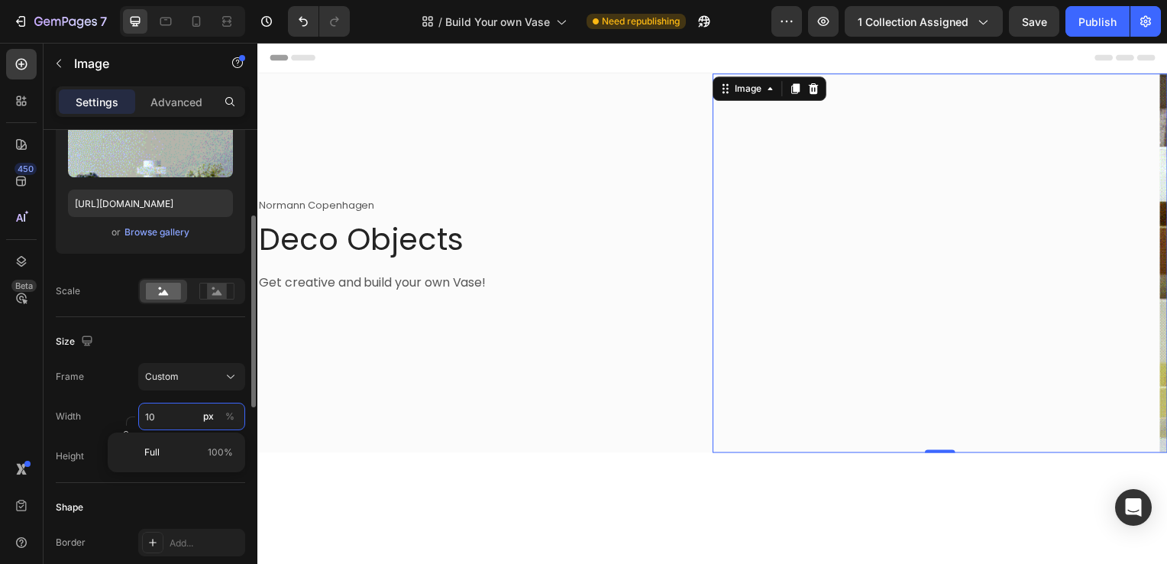
type input "1"
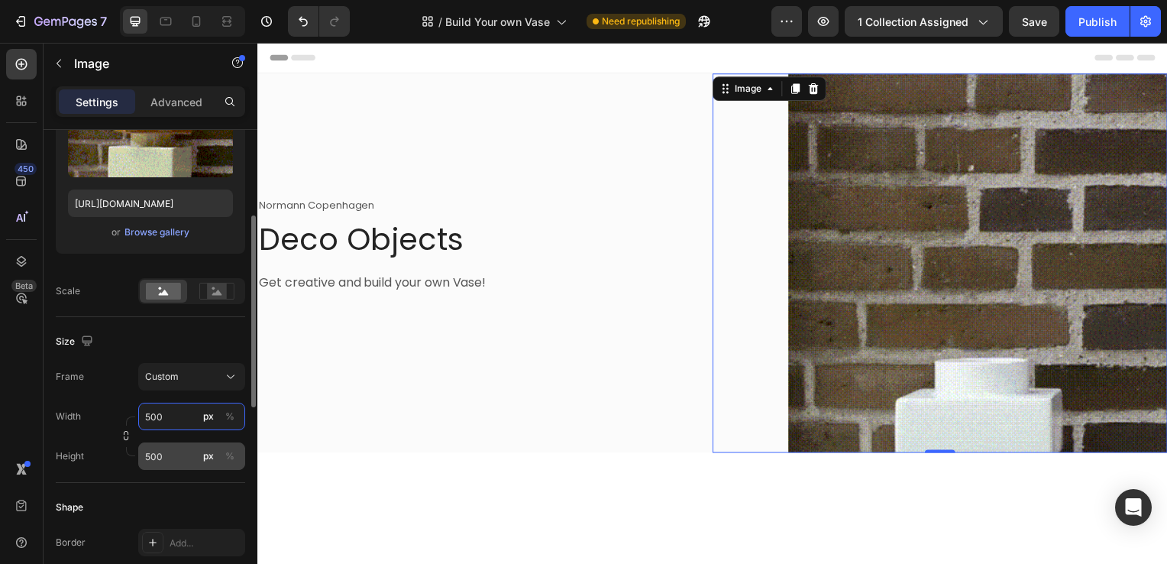
type input "500"
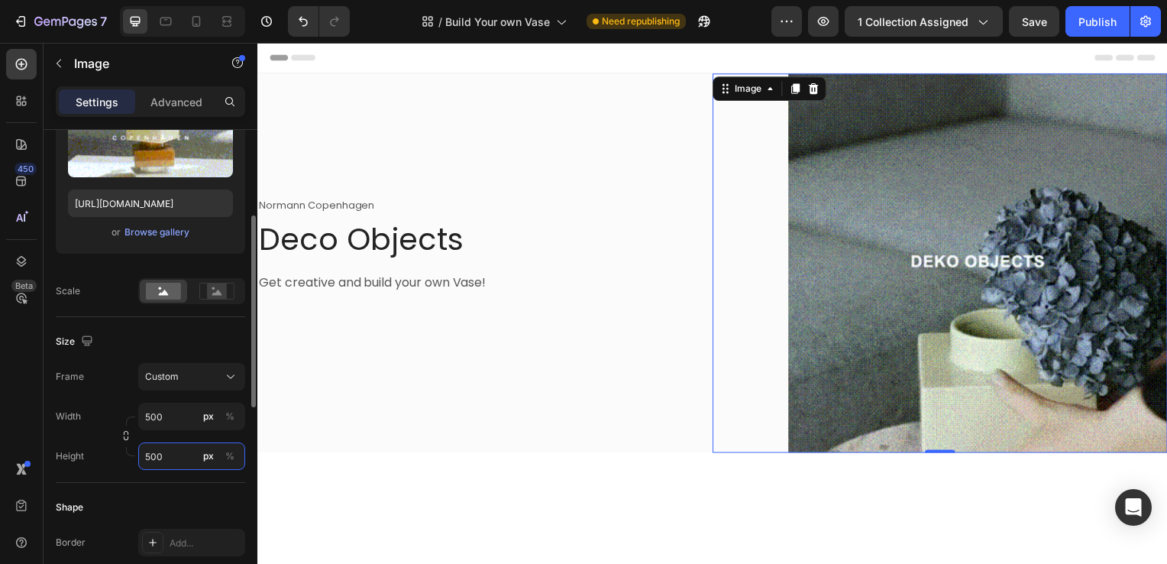
click at [162, 458] on input "500" at bounding box center [191, 456] width 107 height 28
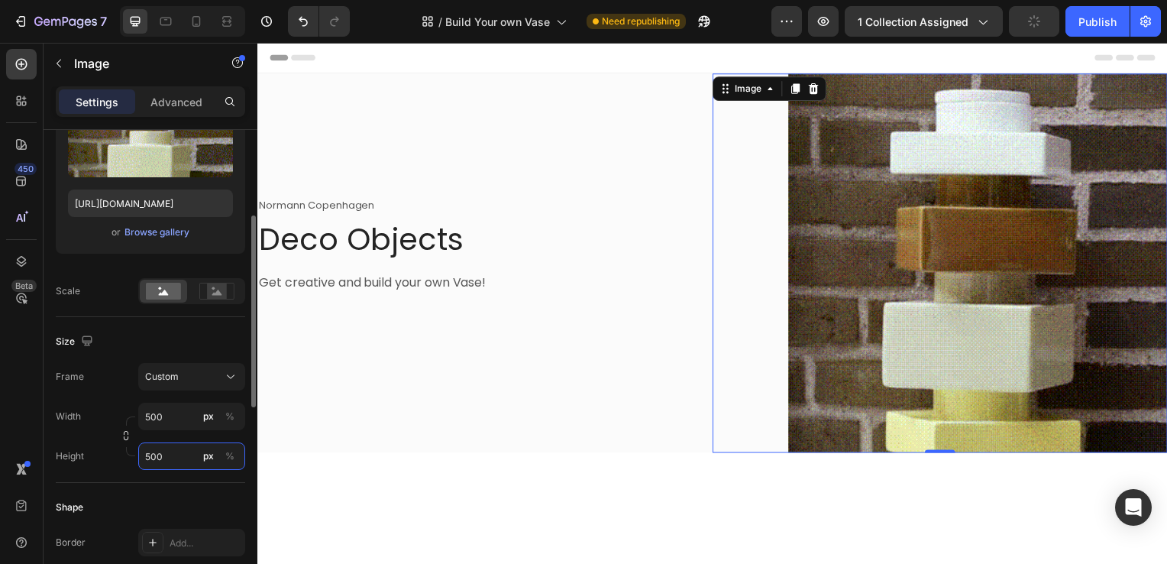
click at [156, 454] on input "500" at bounding box center [191, 456] width 107 height 28
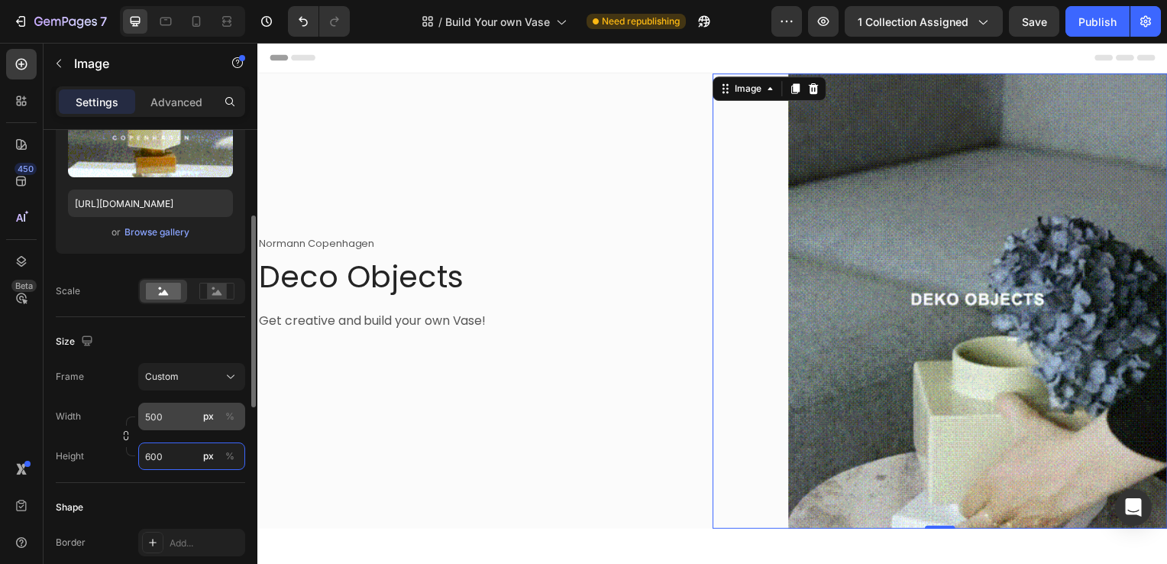
type input "600"
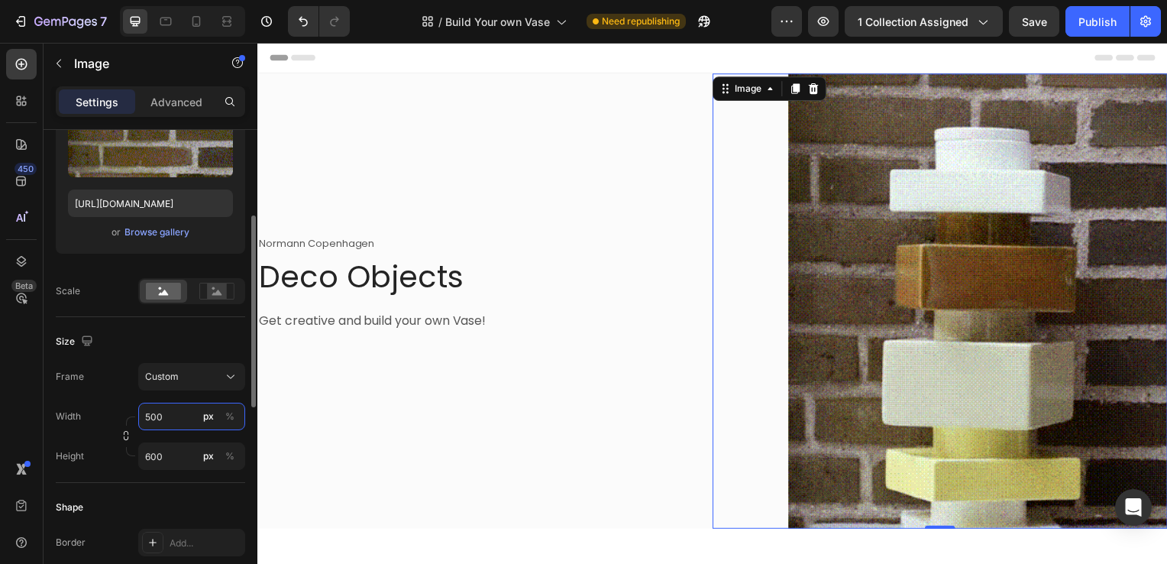
click at [173, 412] on input "500" at bounding box center [191, 417] width 107 height 28
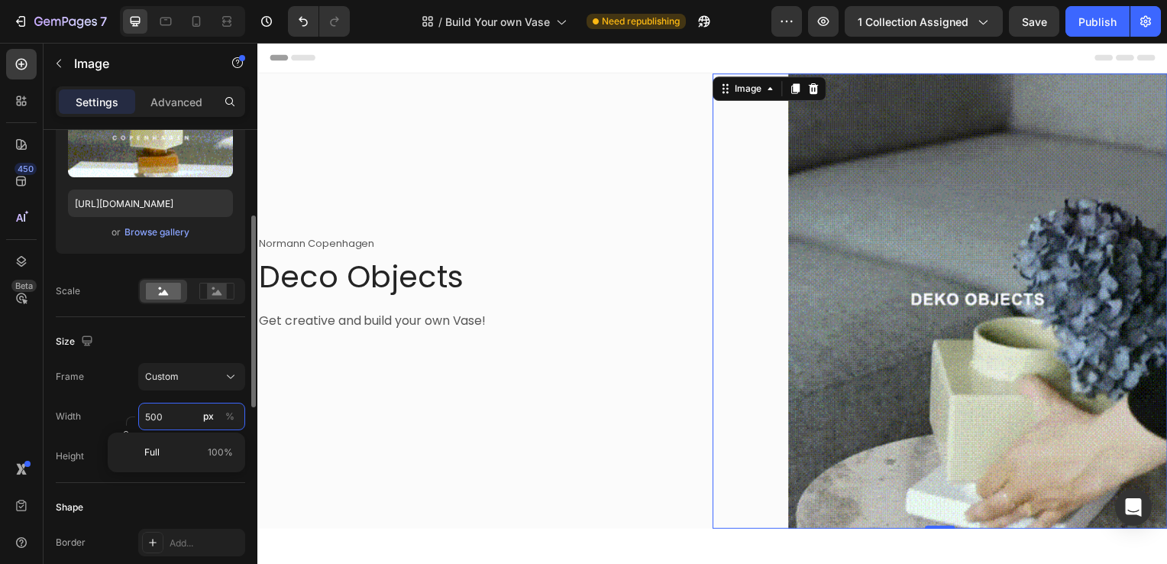
click at [148, 414] on input "500" at bounding box center [191, 417] width 107 height 28
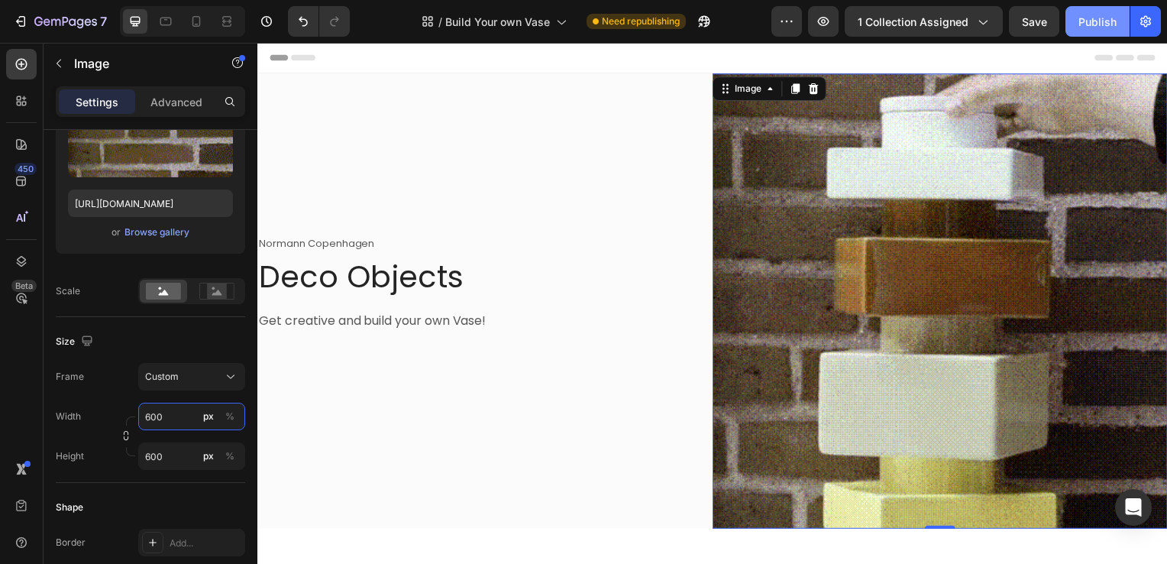
type input "600"
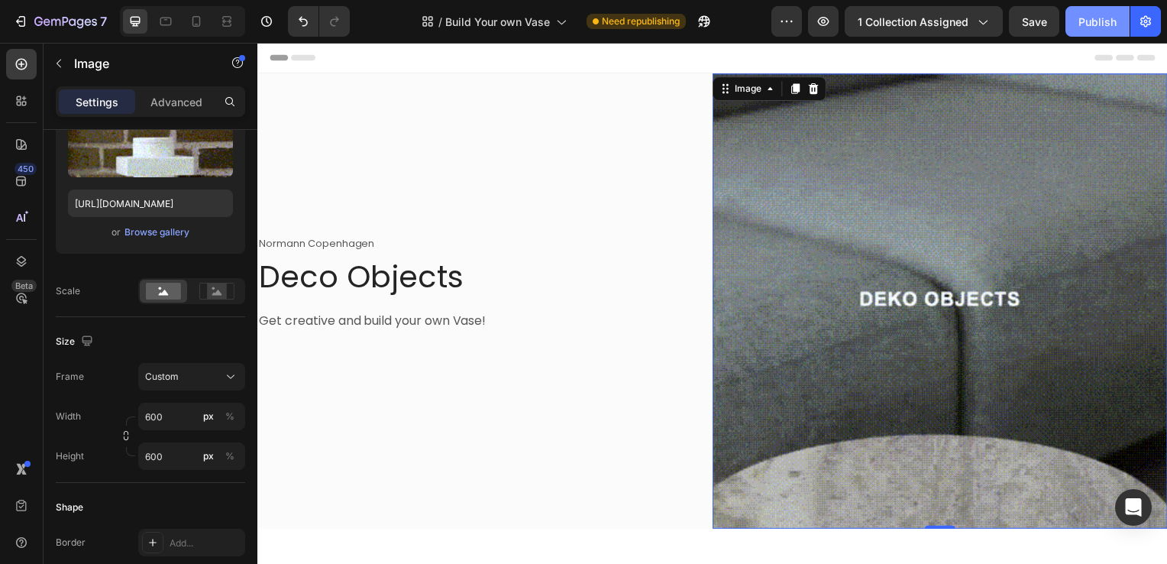
click at [1092, 24] on div "Publish" at bounding box center [1098, 22] width 38 height 16
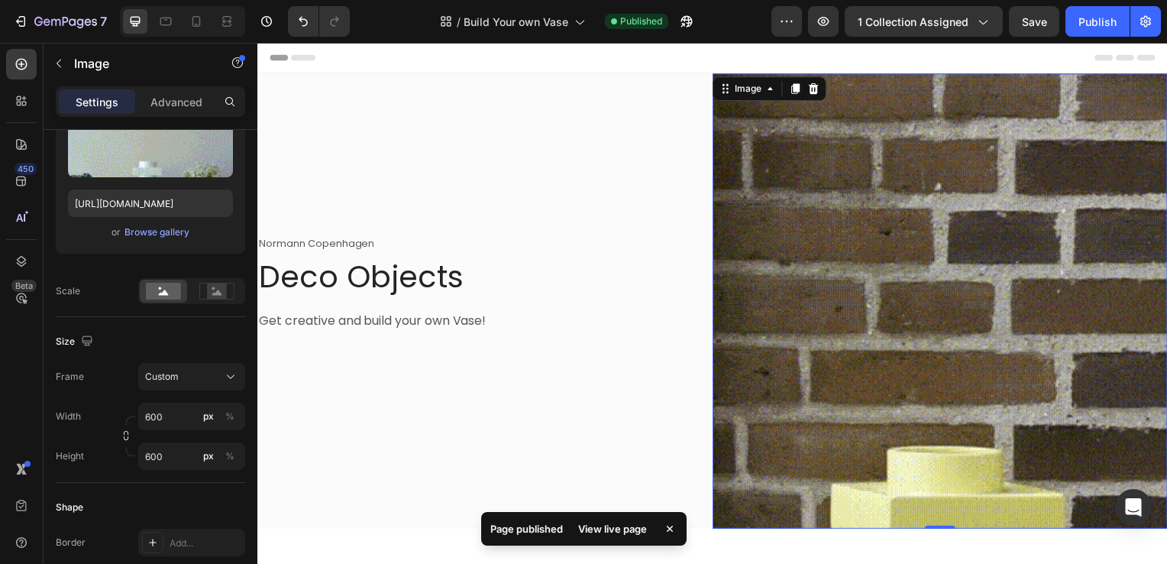
click at [617, 528] on div "View live page" at bounding box center [612, 528] width 87 height 21
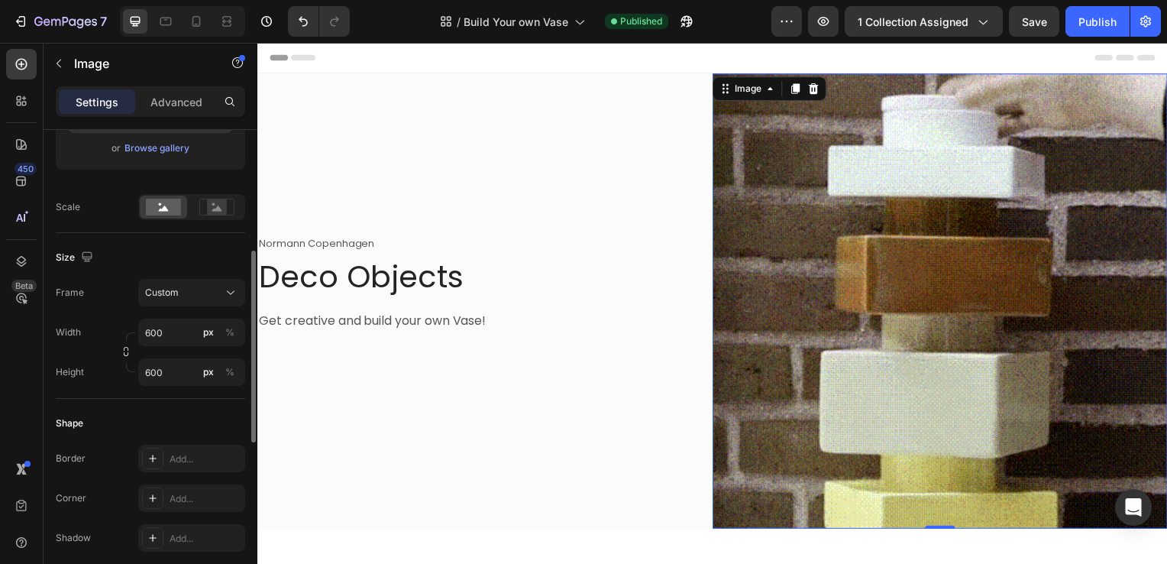
scroll to position [300, 0]
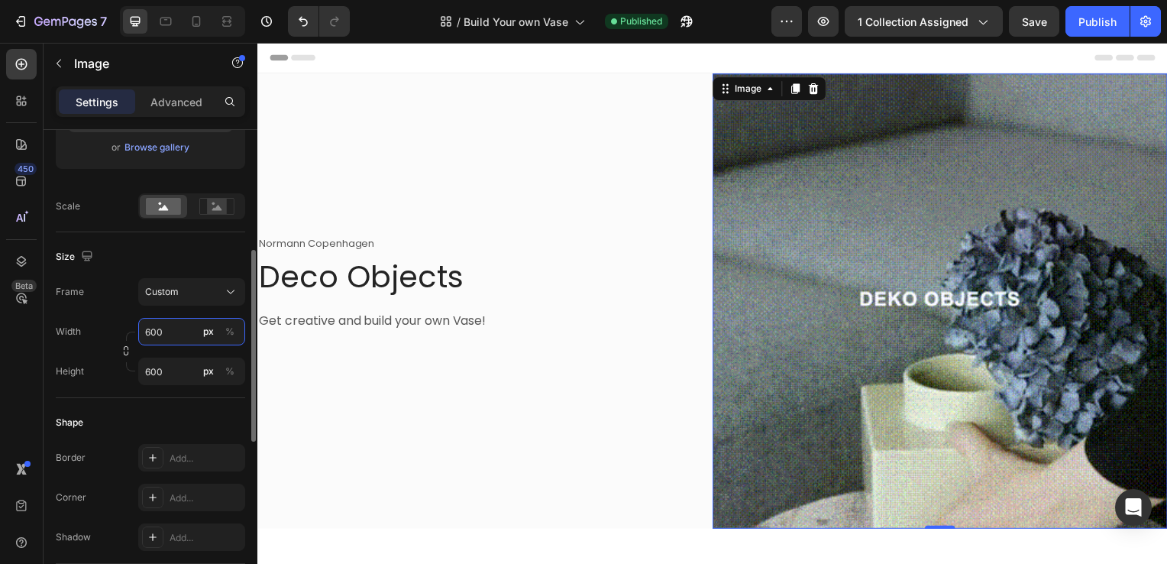
click at [174, 335] on input "600" at bounding box center [191, 332] width 107 height 28
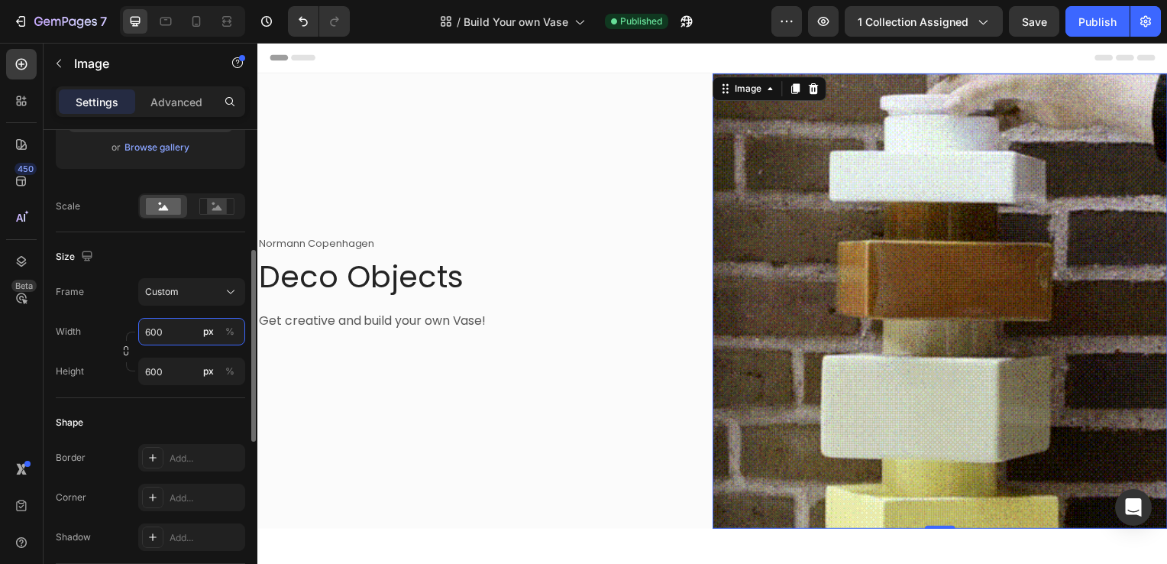
click at [156, 329] on input "600" at bounding box center [191, 332] width 107 height 28
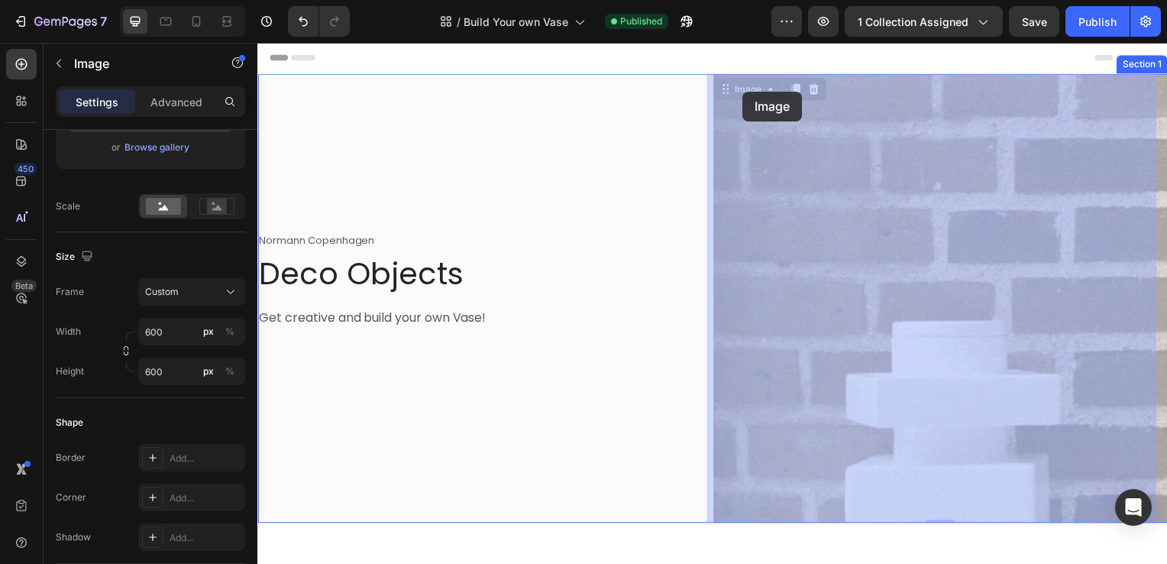
drag, startPoint x: 761, startPoint y: 99, endPoint x: 749, endPoint y: 93, distance: 13.3
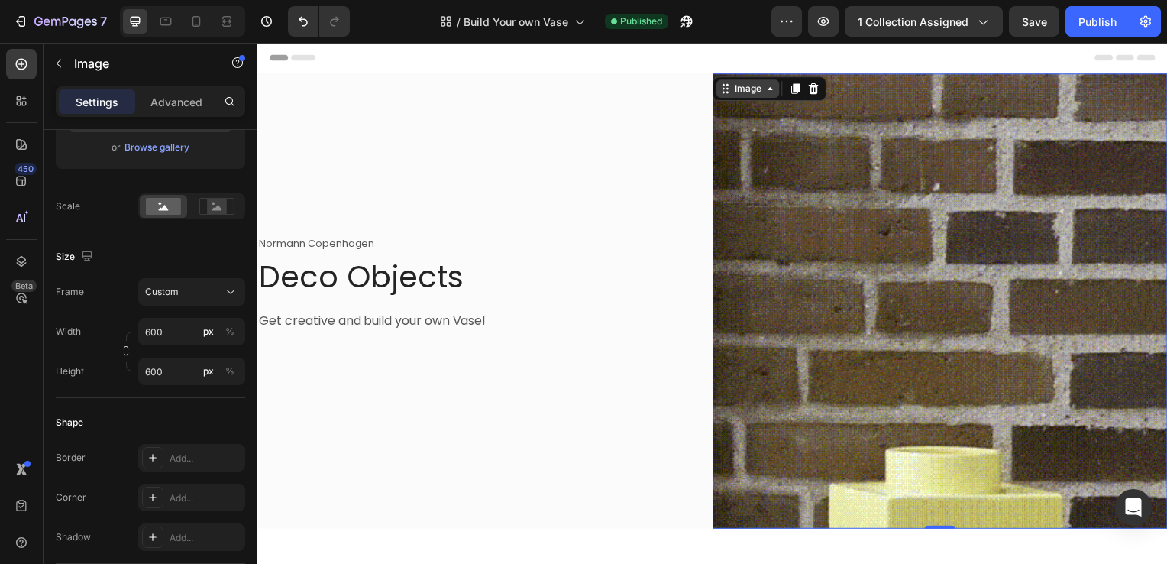
click at [749, 93] on div "Image" at bounding box center [751, 90] width 33 height 14
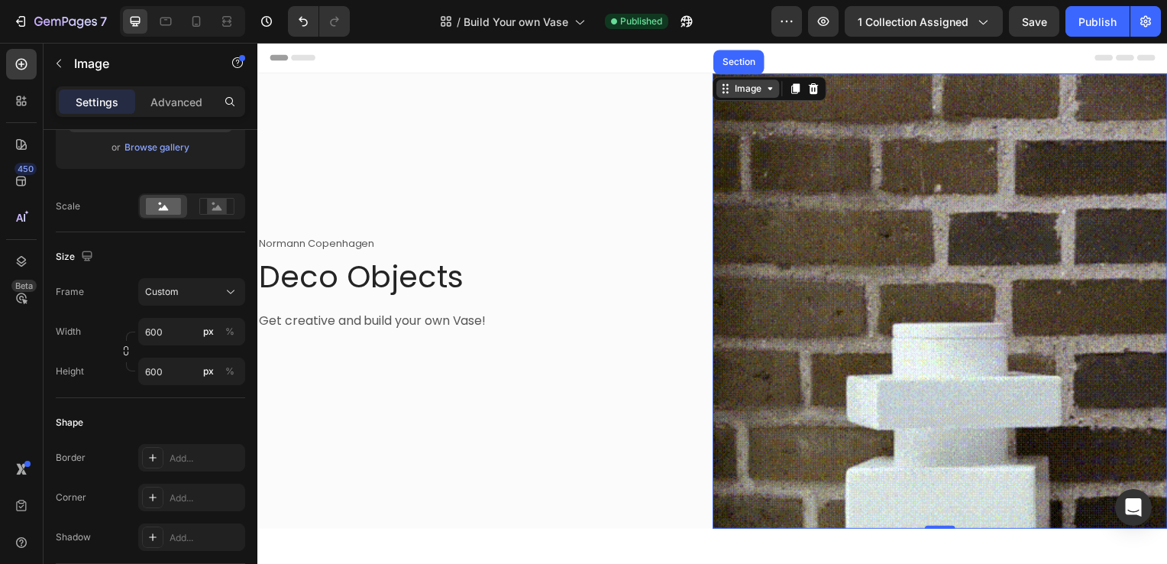
click at [766, 96] on div "Image" at bounding box center [751, 89] width 63 height 18
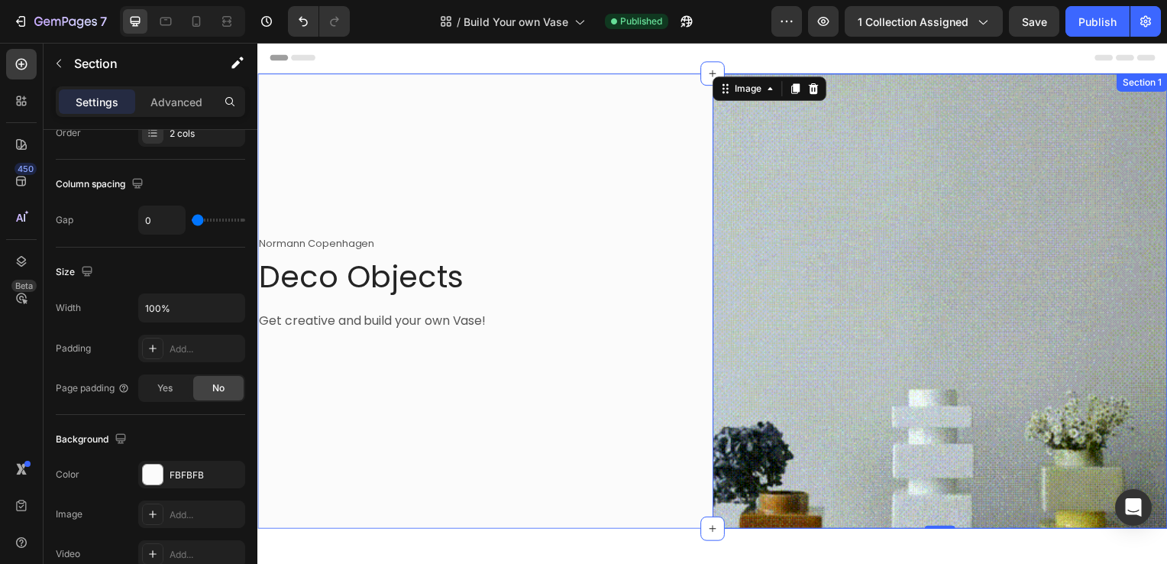
click at [691, 152] on div "Normann Copenhagen Text block Deco Objects Heading Get creative and build your …" at bounding box center [486, 303] width 458 height 458
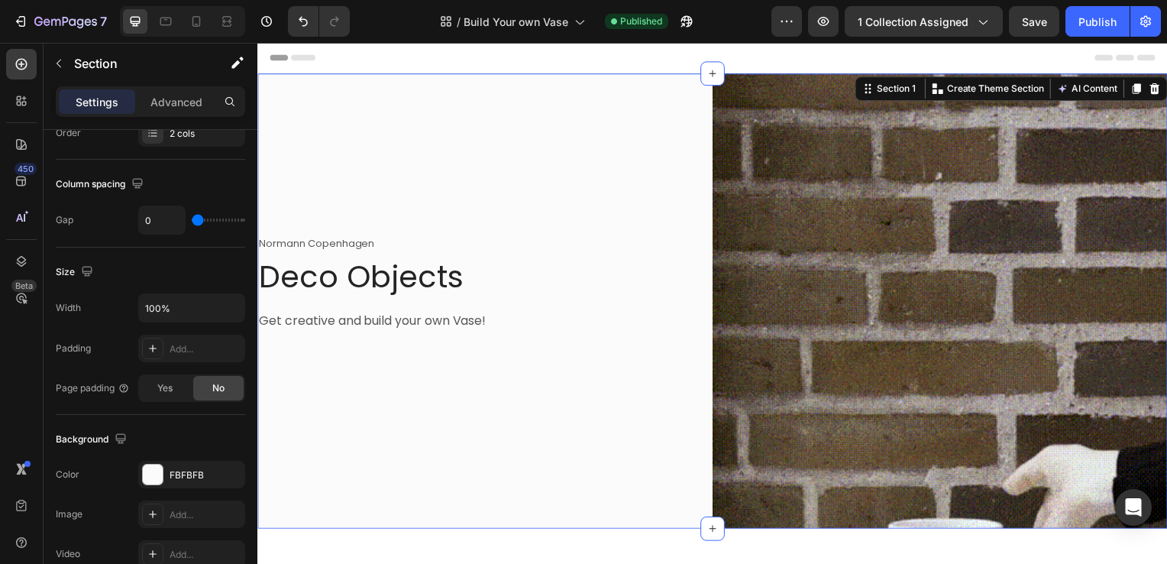
scroll to position [0, 0]
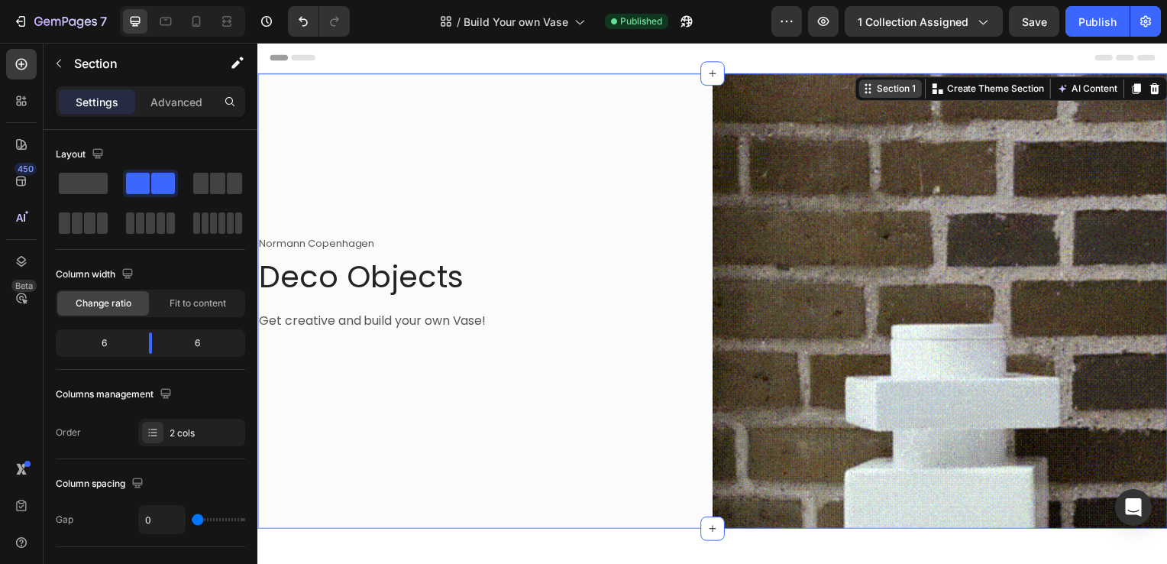
click at [883, 89] on div "Section 1" at bounding box center [901, 90] width 45 height 14
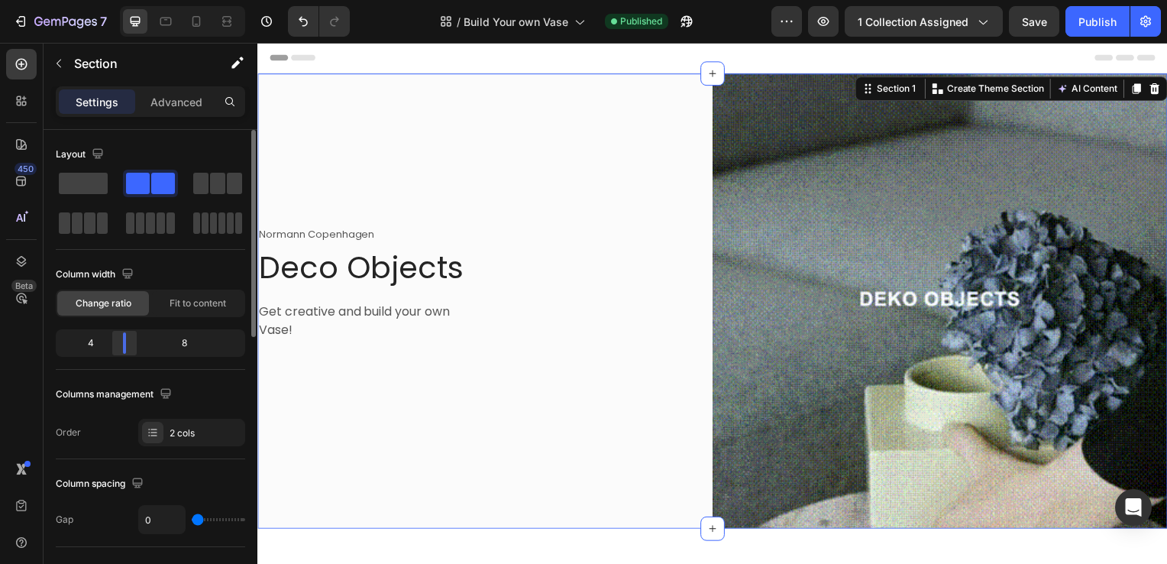
drag, startPoint x: 155, startPoint y: 347, endPoint x: 119, endPoint y: 348, distance: 35.9
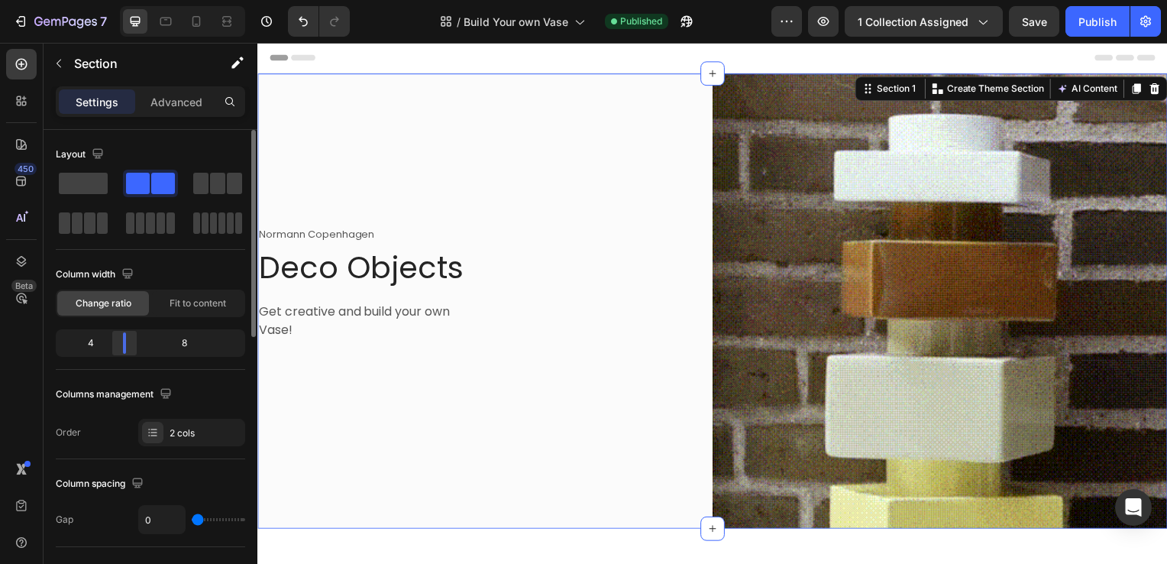
click at [119, 0] on body "7 / Build Your own Vase Published Preview 1 collection assigned Save Publish 45…" at bounding box center [583, 0] width 1167 height 0
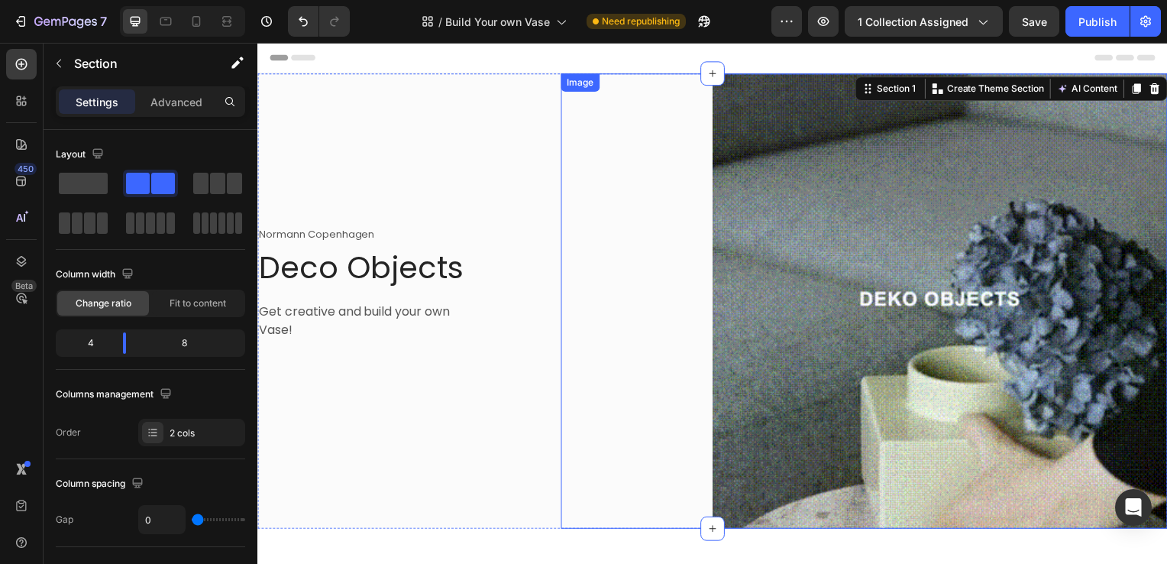
click at [678, 229] on div at bounding box center [868, 303] width 611 height 458
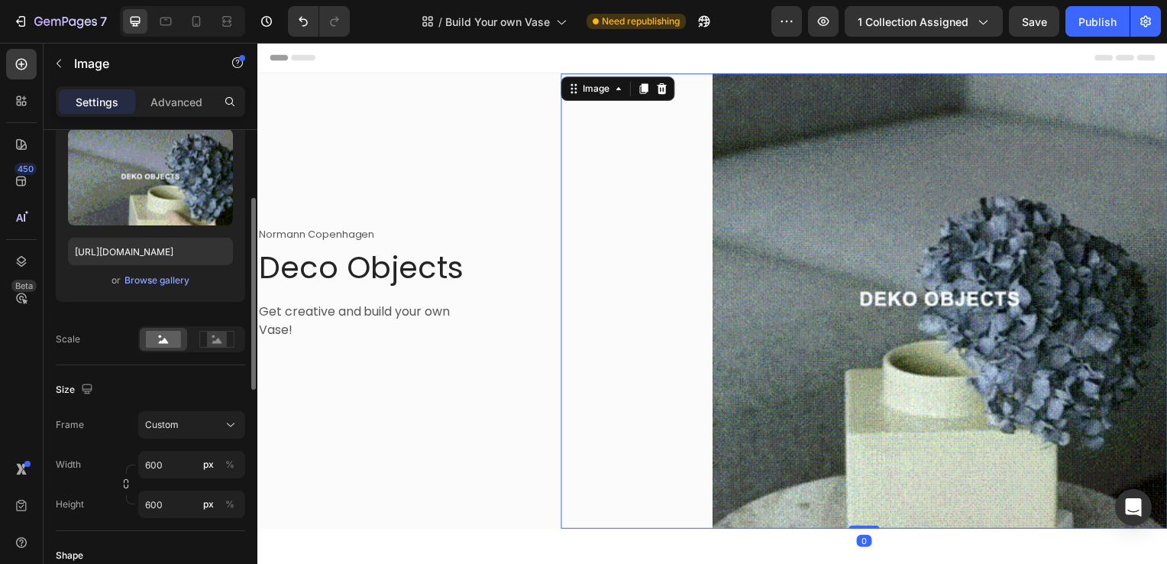
scroll to position [167, 0]
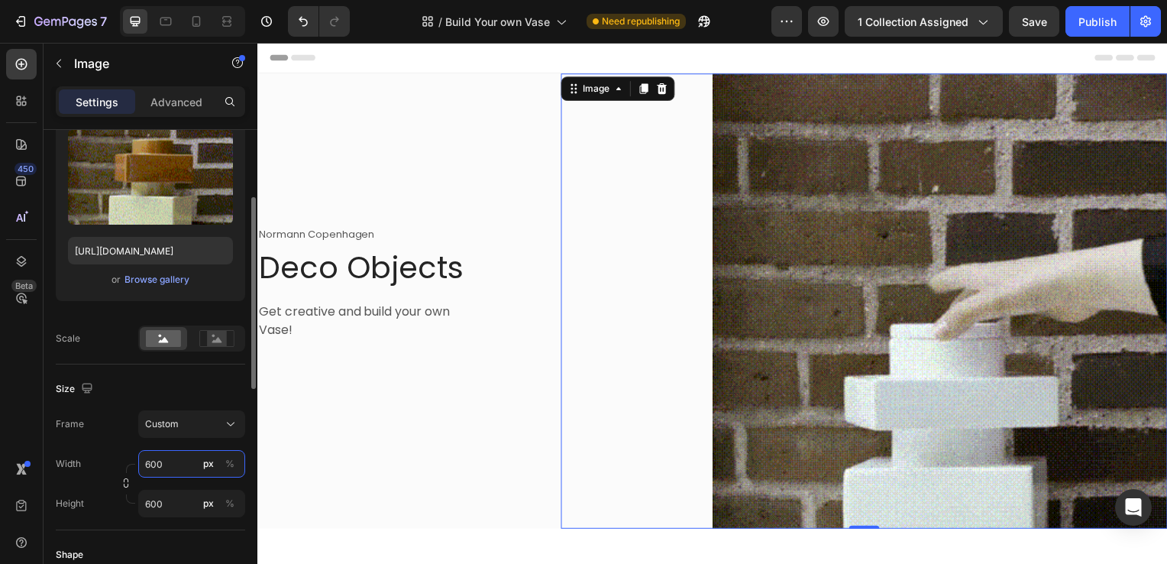
click at [156, 460] on input "600" at bounding box center [191, 464] width 107 height 28
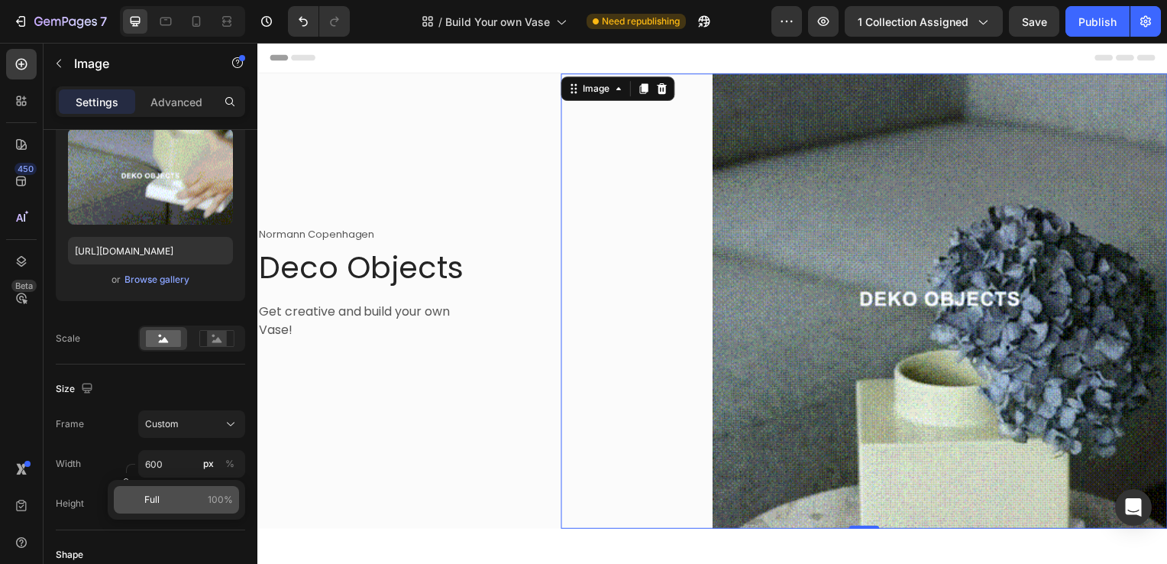
click at [165, 500] on p "Full 100%" at bounding box center [188, 500] width 89 height 14
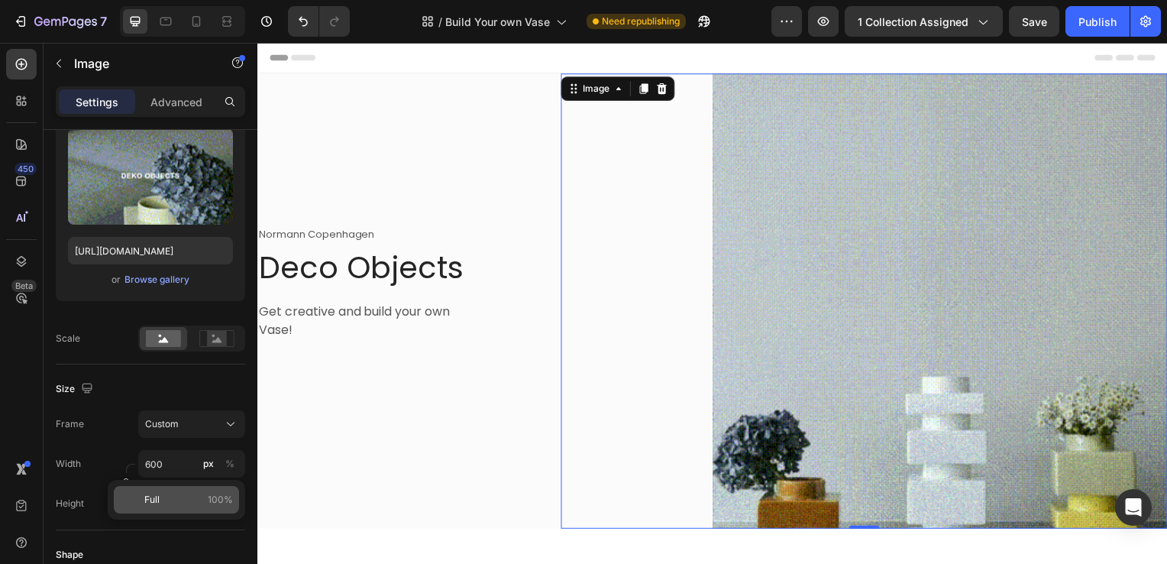
type input "100"
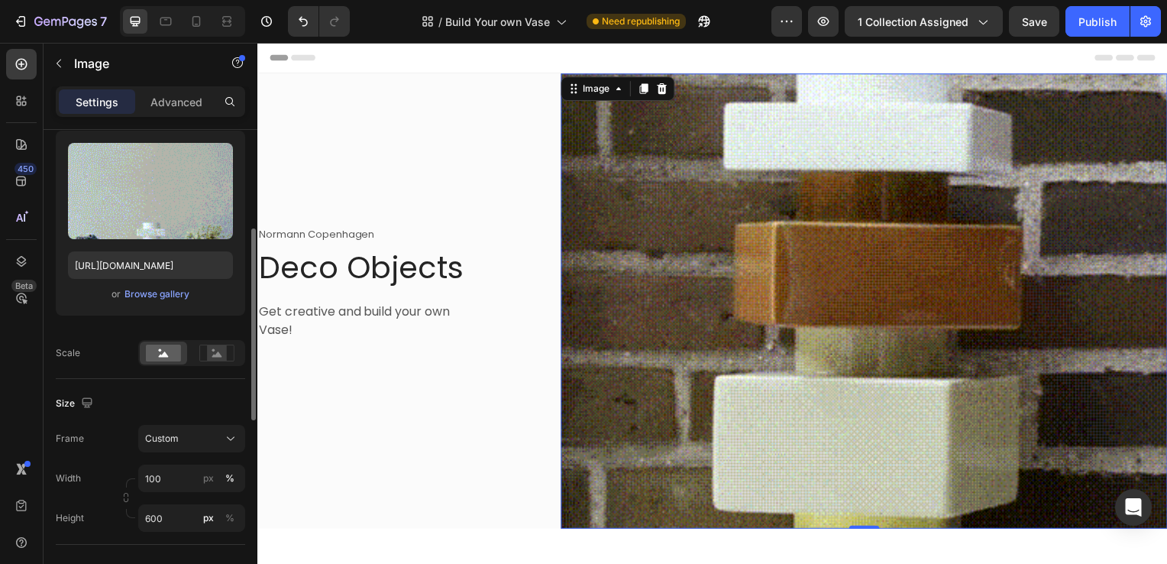
scroll to position [197, 0]
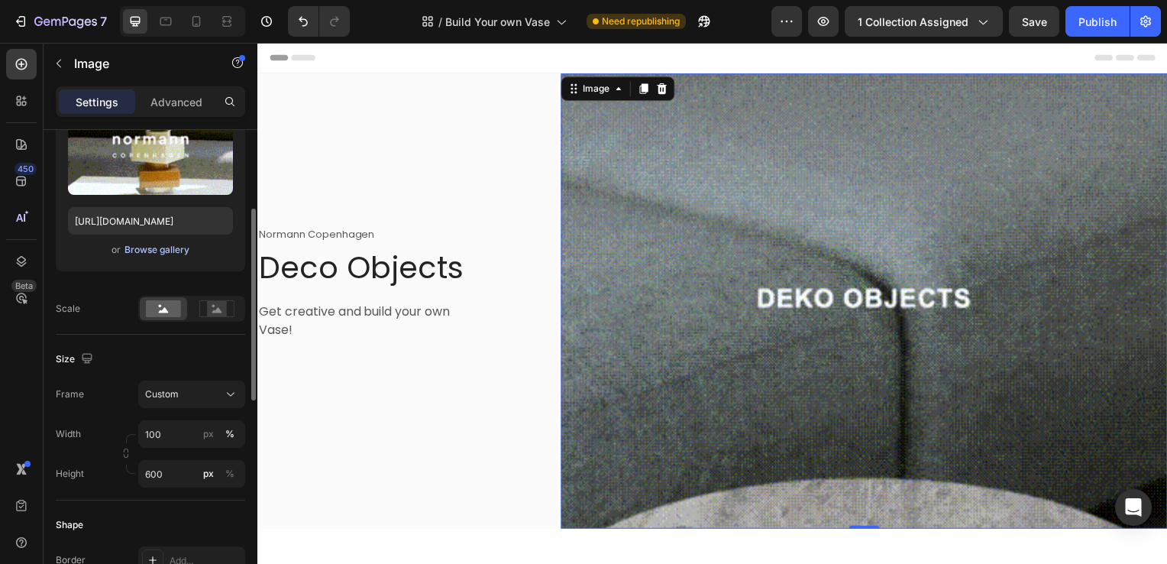
click at [163, 244] on div "Browse gallery" at bounding box center [157, 250] width 65 height 14
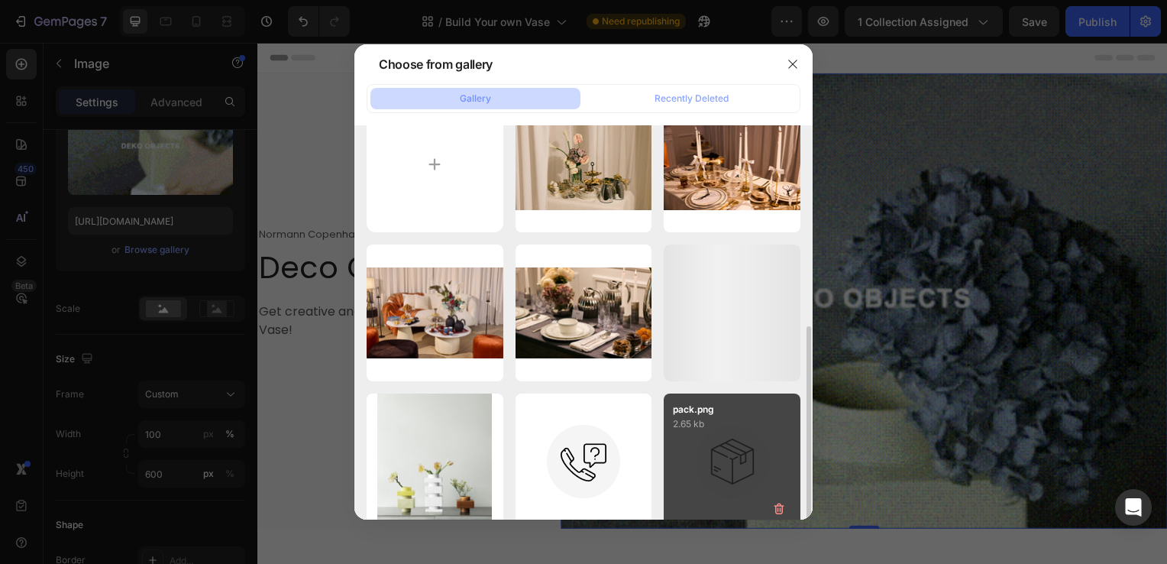
scroll to position [0, 0]
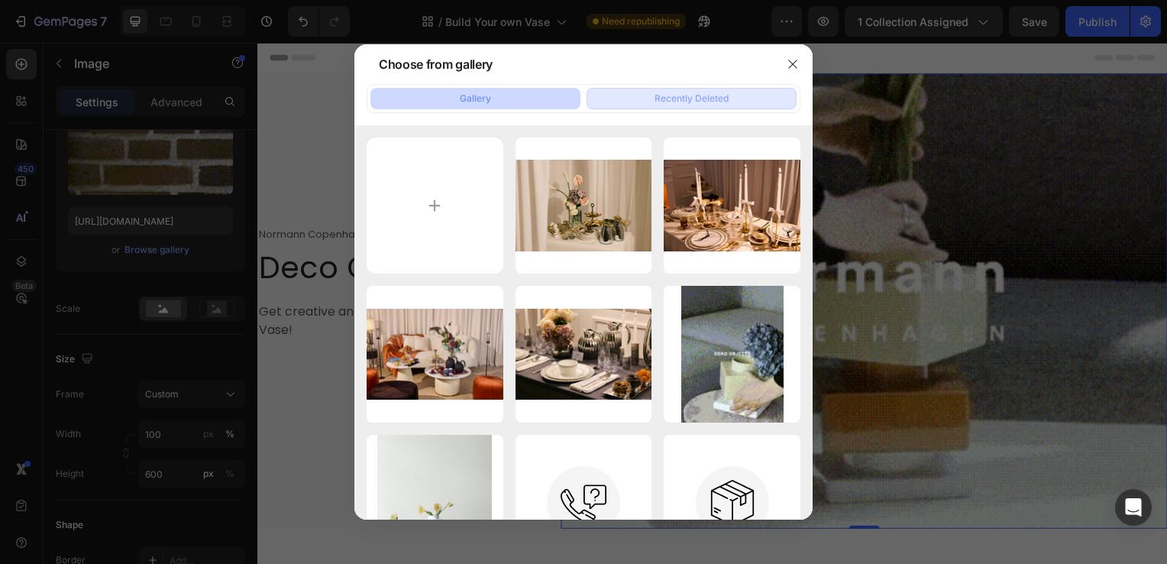
click at [700, 107] on button "Recently Deleted" at bounding box center [692, 98] width 210 height 21
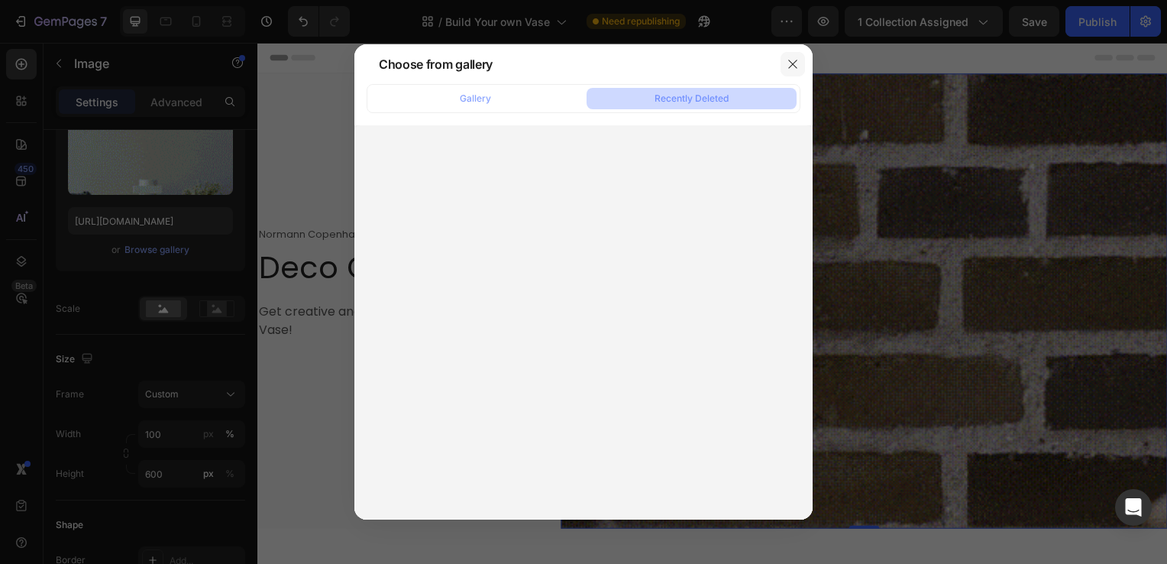
click at [793, 63] on icon "button" at bounding box center [793, 64] width 8 height 8
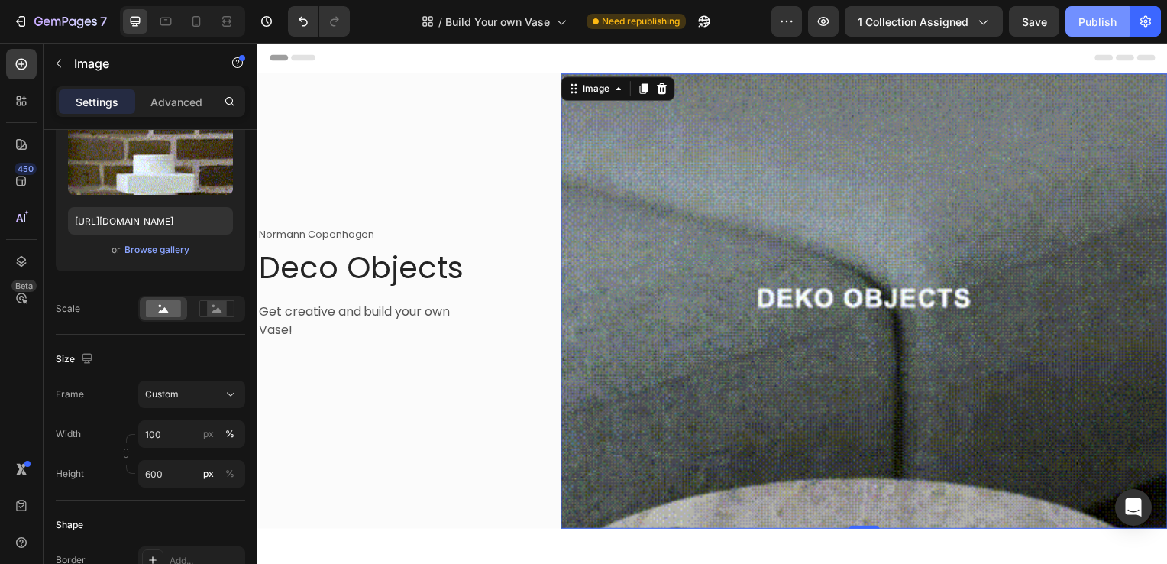
click at [1099, 19] on div "Publish" at bounding box center [1098, 22] width 38 height 16
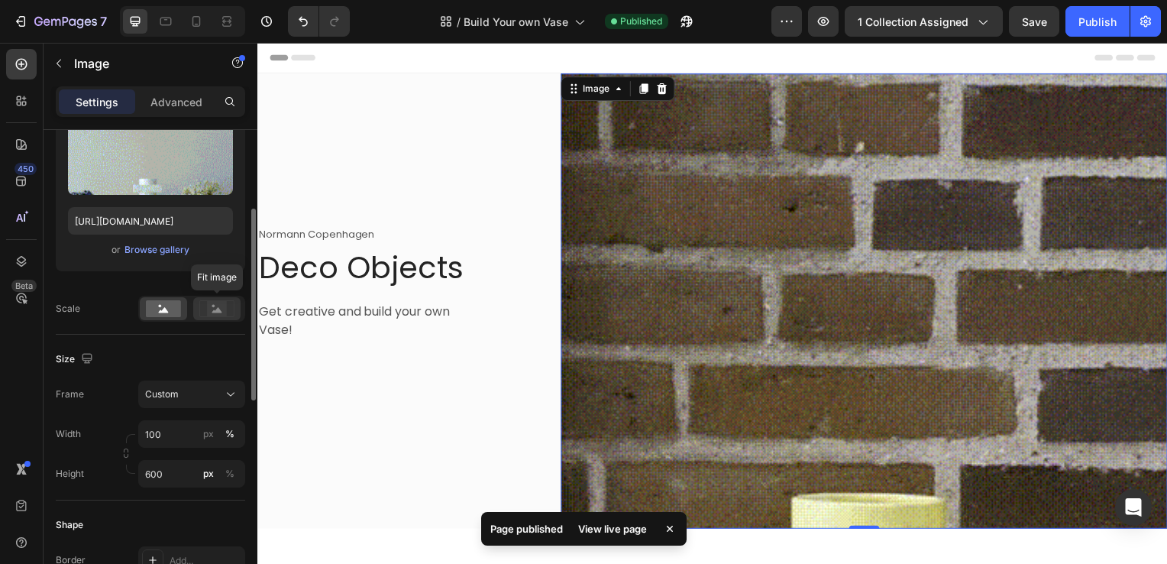
click at [207, 307] on rect at bounding box center [217, 308] width 20 height 15
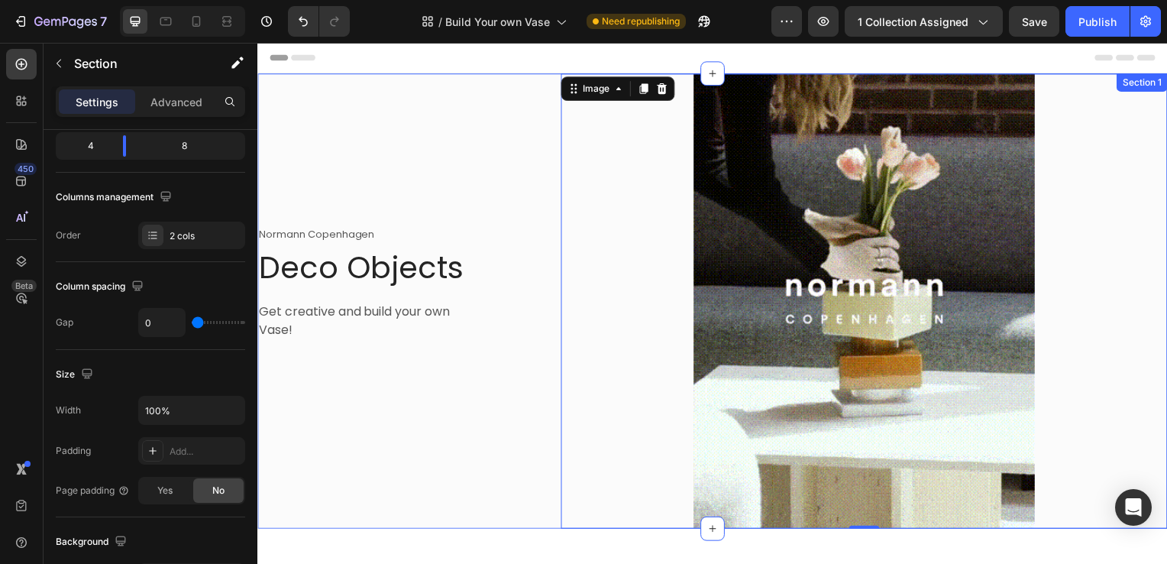
click at [549, 131] on div "Normann Copenhagen Text block Deco Objects Heading Get creative and build your …" at bounding box center [410, 303] width 306 height 458
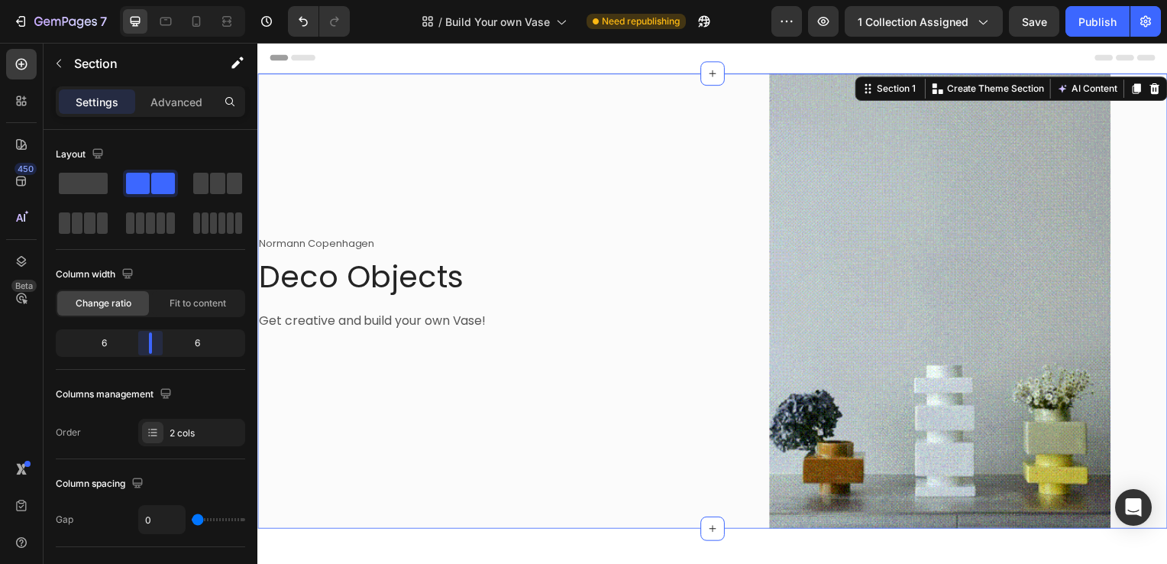
drag, startPoint x: 127, startPoint y: 344, endPoint x: 155, endPoint y: 335, distance: 29.7
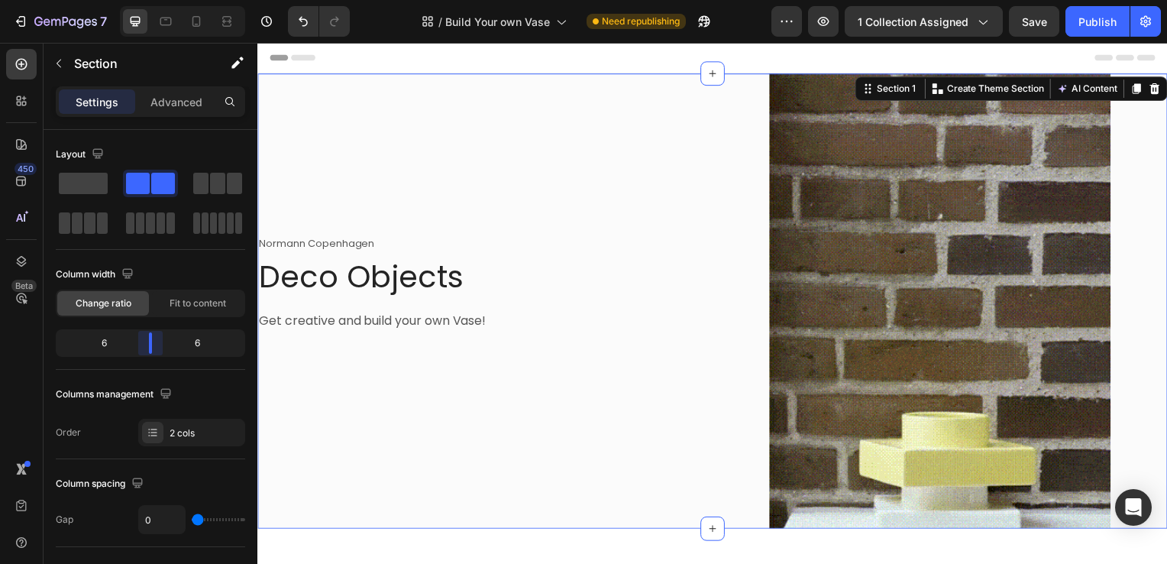
click at [155, 0] on body "7 / Build Your own Vase Need republishing Preview 1 collection assigned Save Pu…" at bounding box center [583, 0] width 1167 height 0
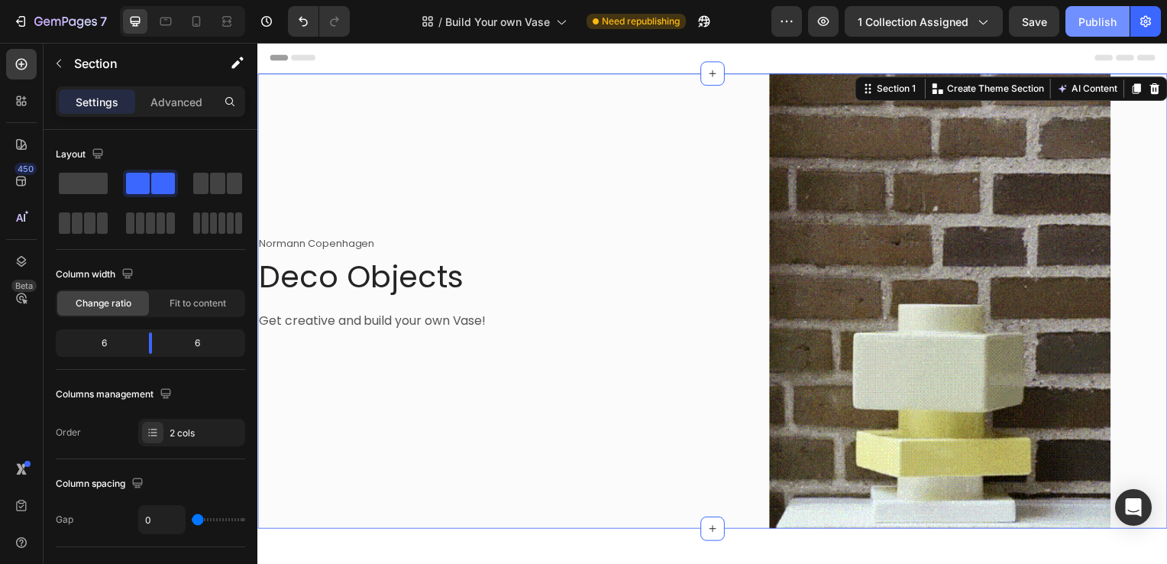
click at [1086, 19] on div "Publish" at bounding box center [1098, 22] width 38 height 16
